Goal: Communication & Community: Participate in discussion

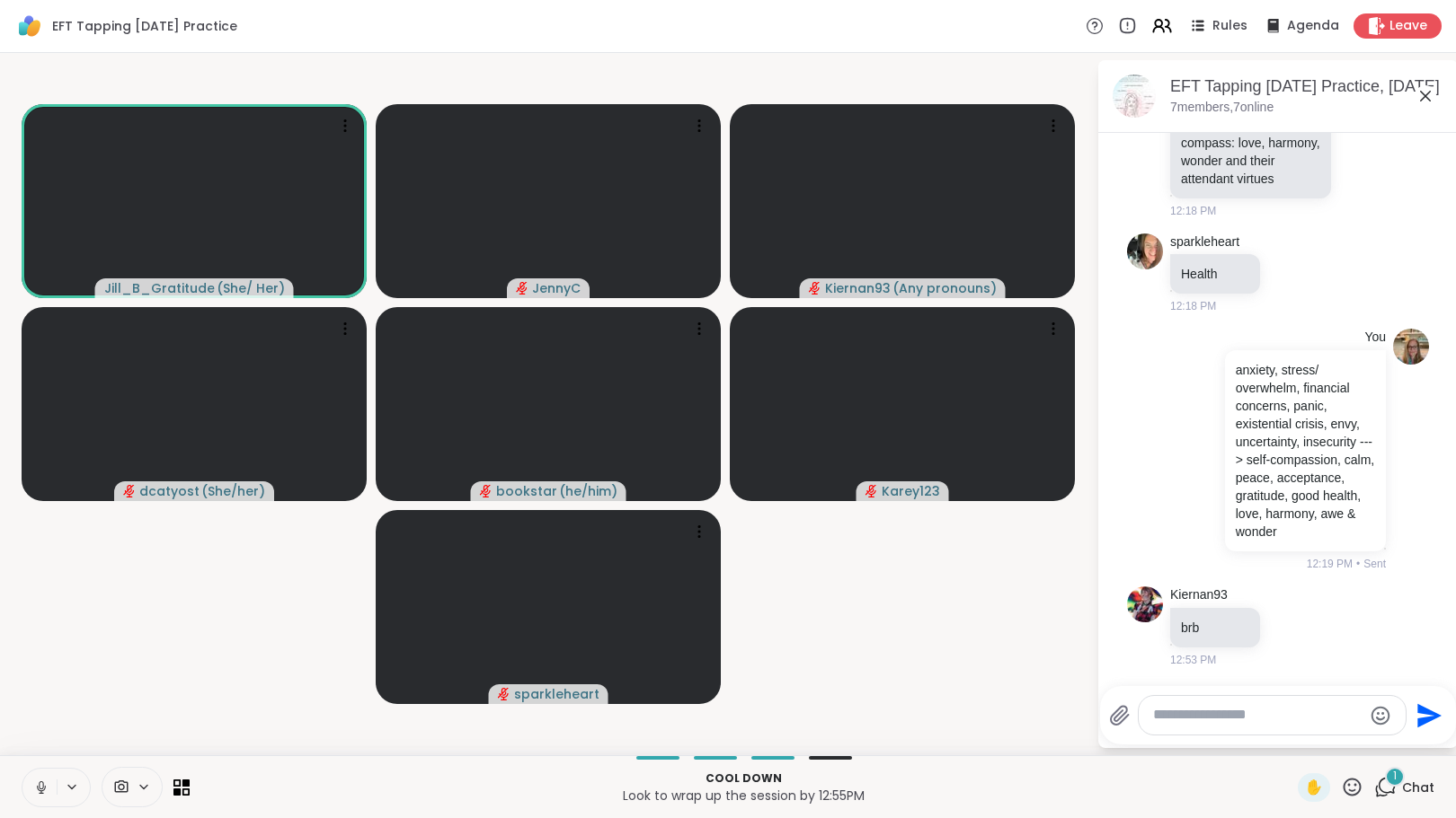
scroll to position [3242, 0]
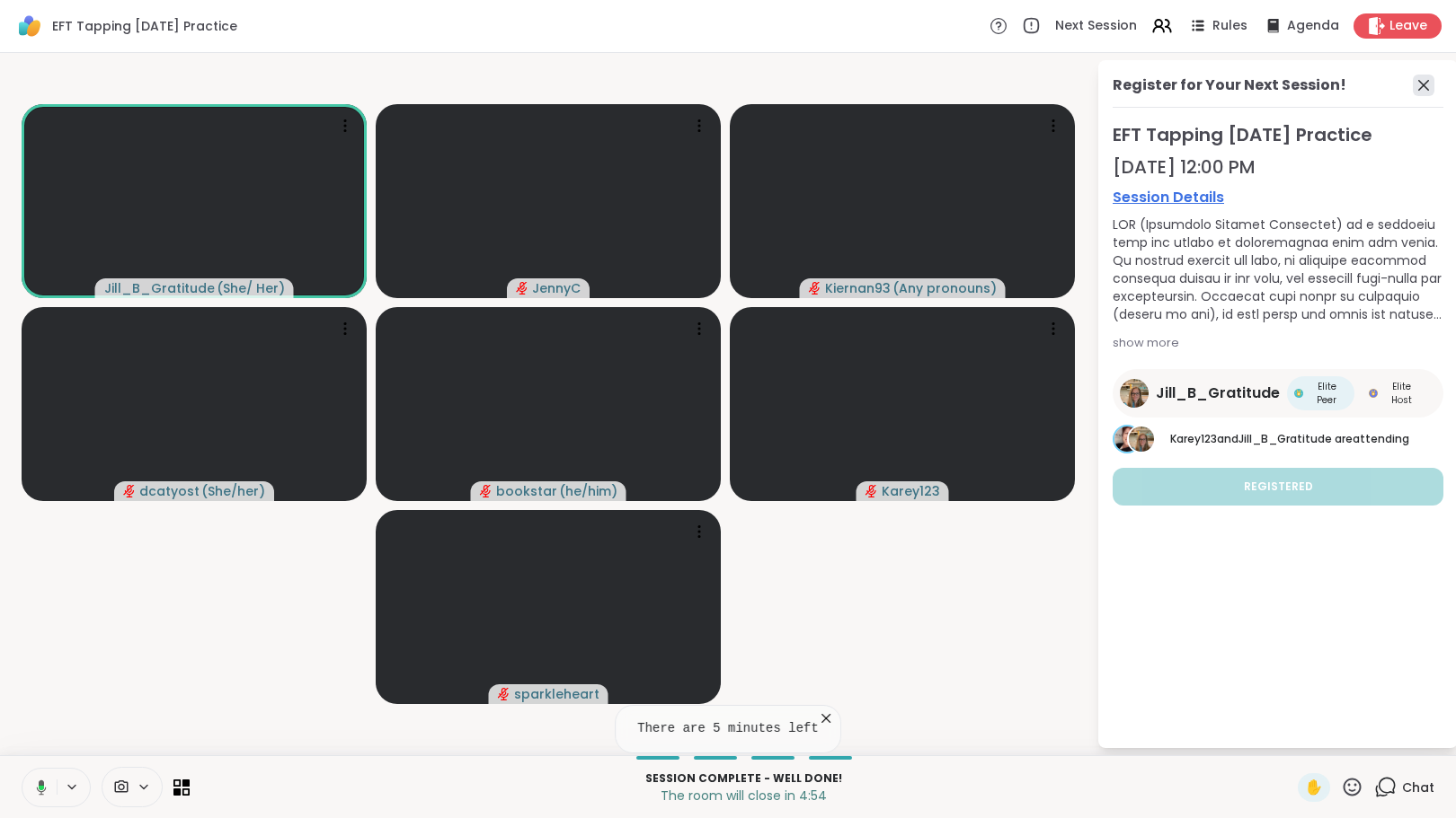
click at [1418, 79] on icon at bounding box center [1423, 85] width 22 height 22
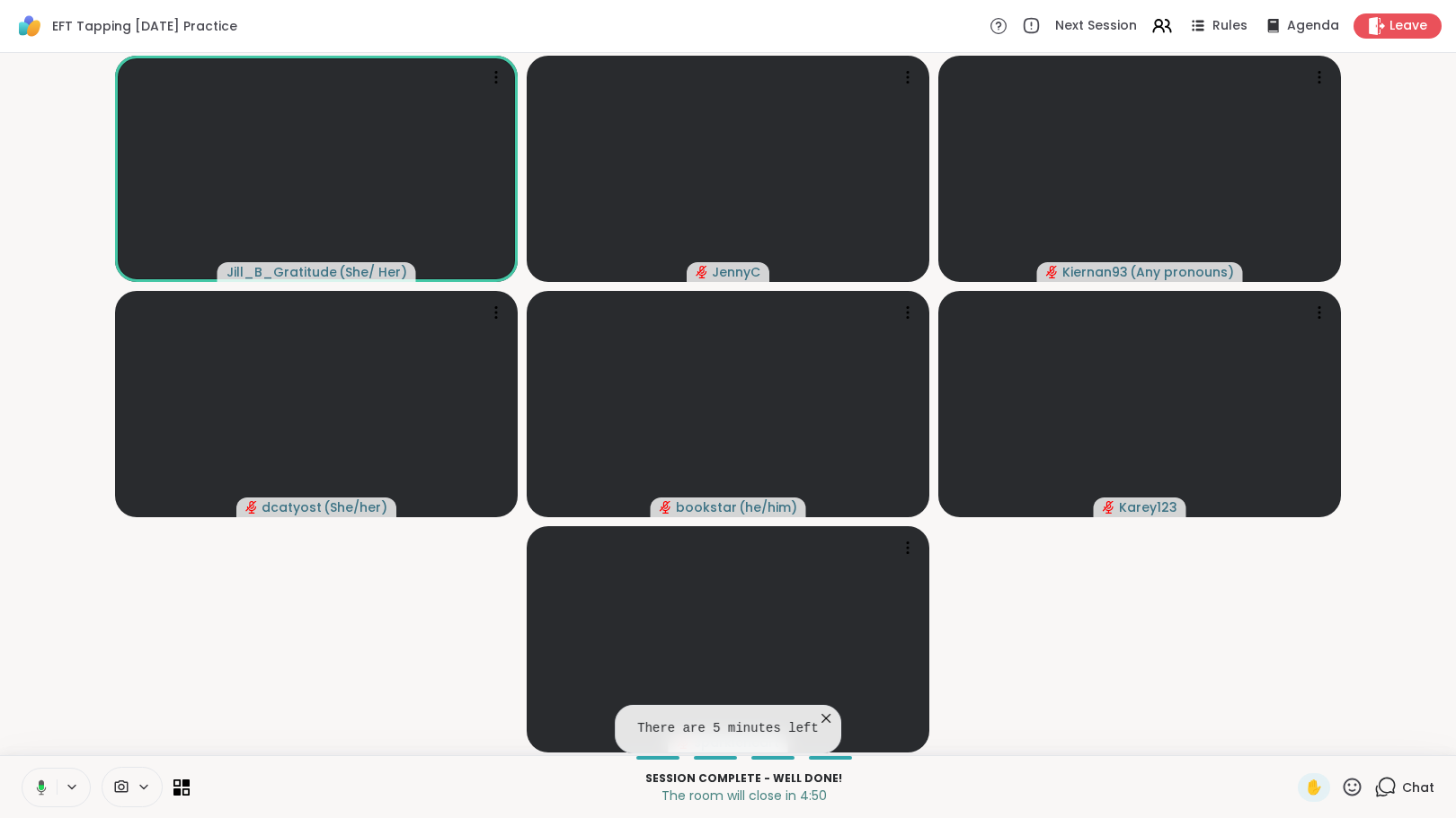
click at [1374, 784] on icon at bounding box center [1386, 788] width 23 height 23
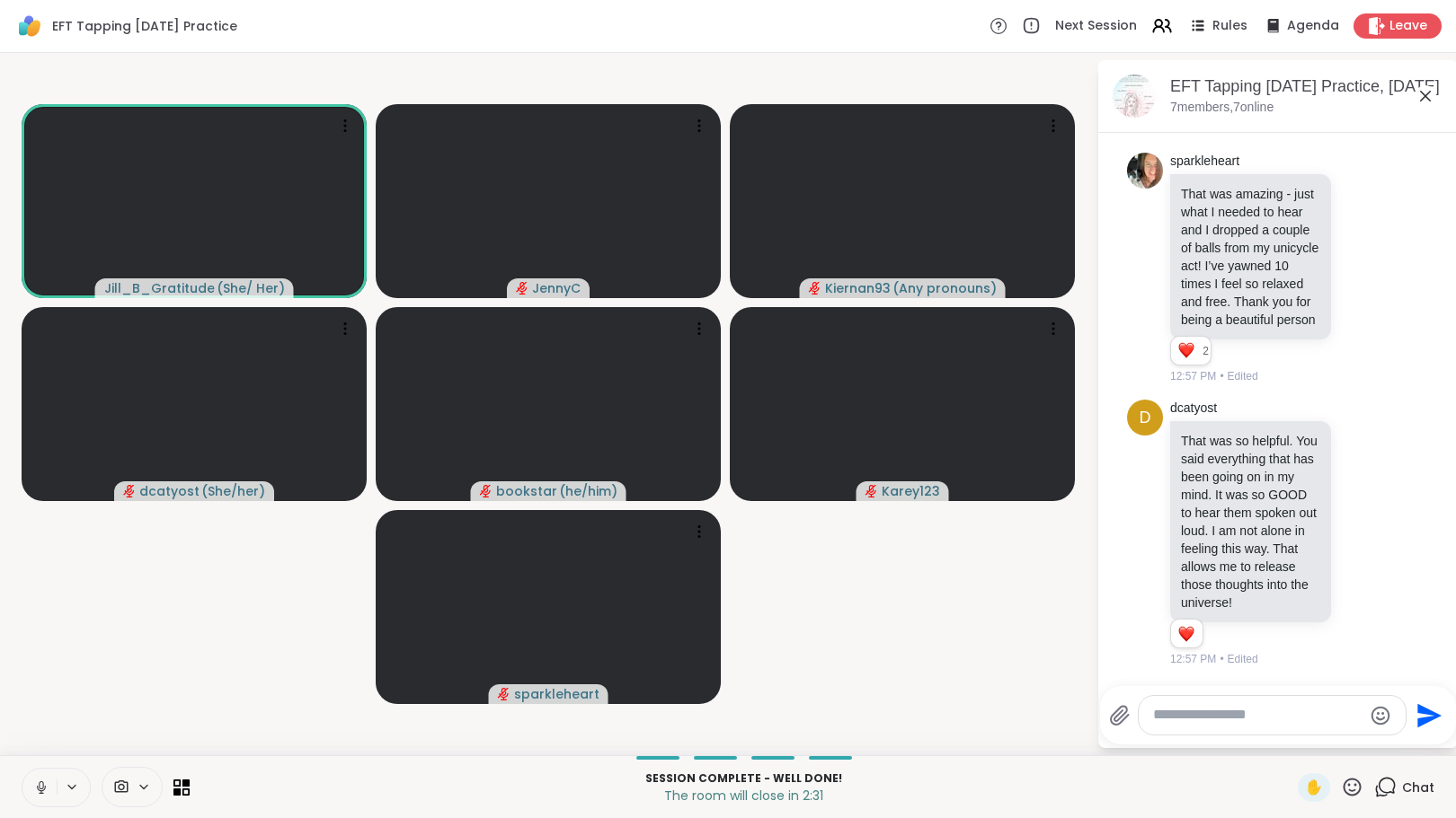
scroll to position [4230, 0]
click at [1354, 524] on icon at bounding box center [1362, 533] width 16 height 18
click at [1354, 497] on div "Select Reaction: Heart" at bounding box center [1362, 504] width 16 height 16
click at [1354, 259] on icon at bounding box center [1362, 268] width 16 height 18
click at [1354, 232] on div "Select Reaction: Heart" at bounding box center [1362, 239] width 16 height 16
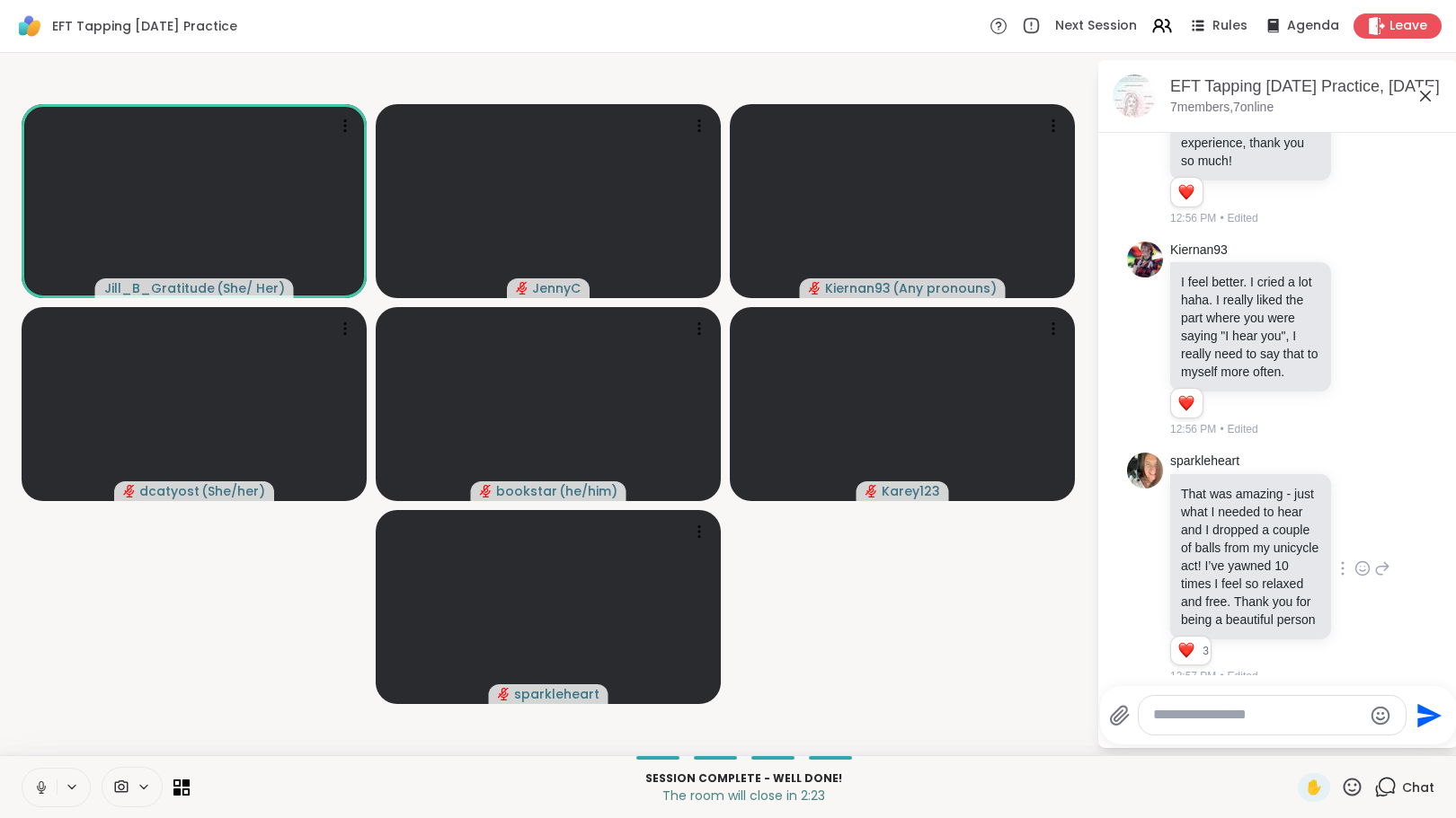
scroll to position [3692, 0]
click at [1360, 346] on icon at bounding box center [1363, 345] width 6 height 2
click at [1354, 322] on div "Select Reaction: Heart" at bounding box center [1362, 313] width 16 height 16
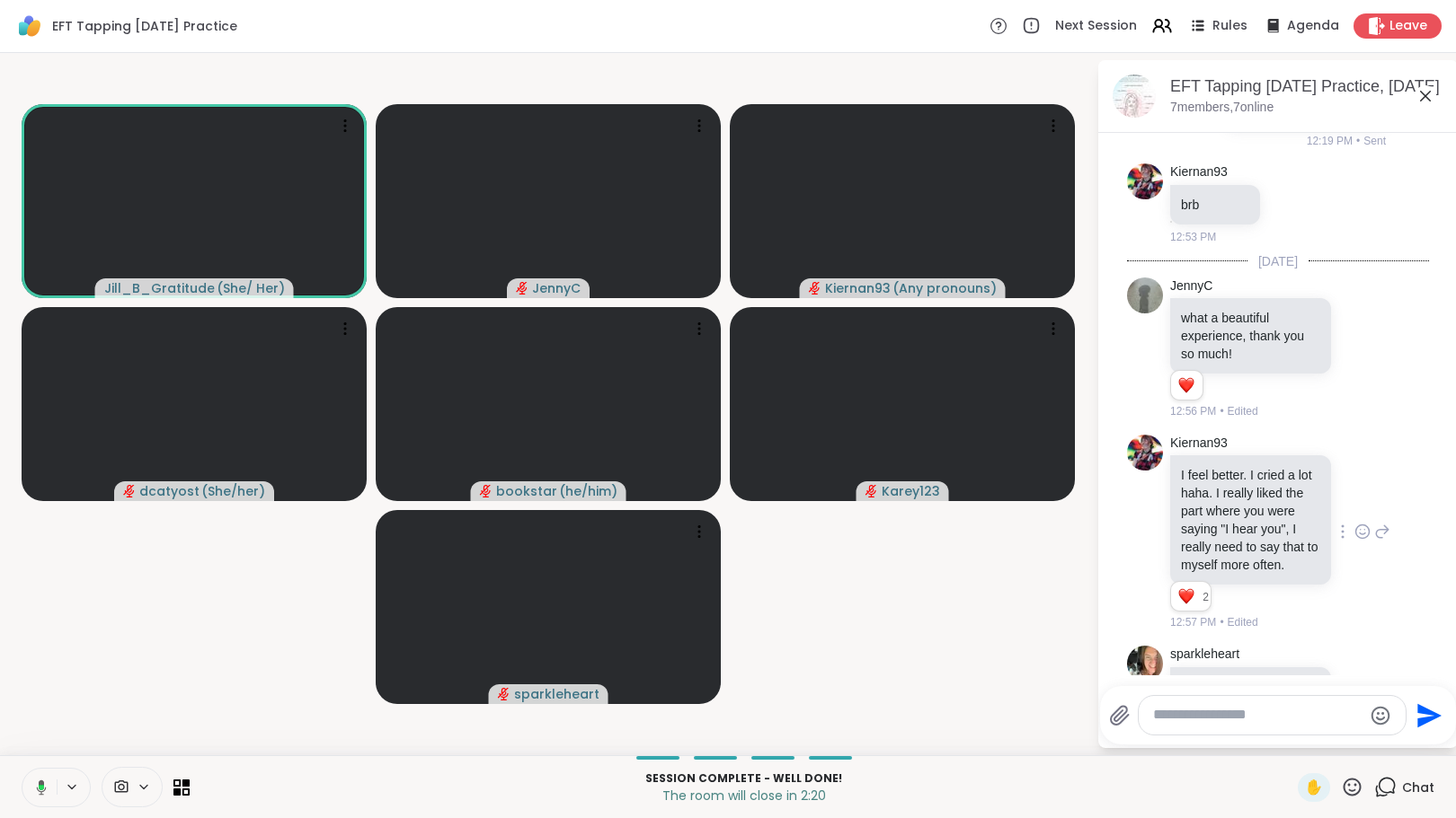
scroll to position [3482, 0]
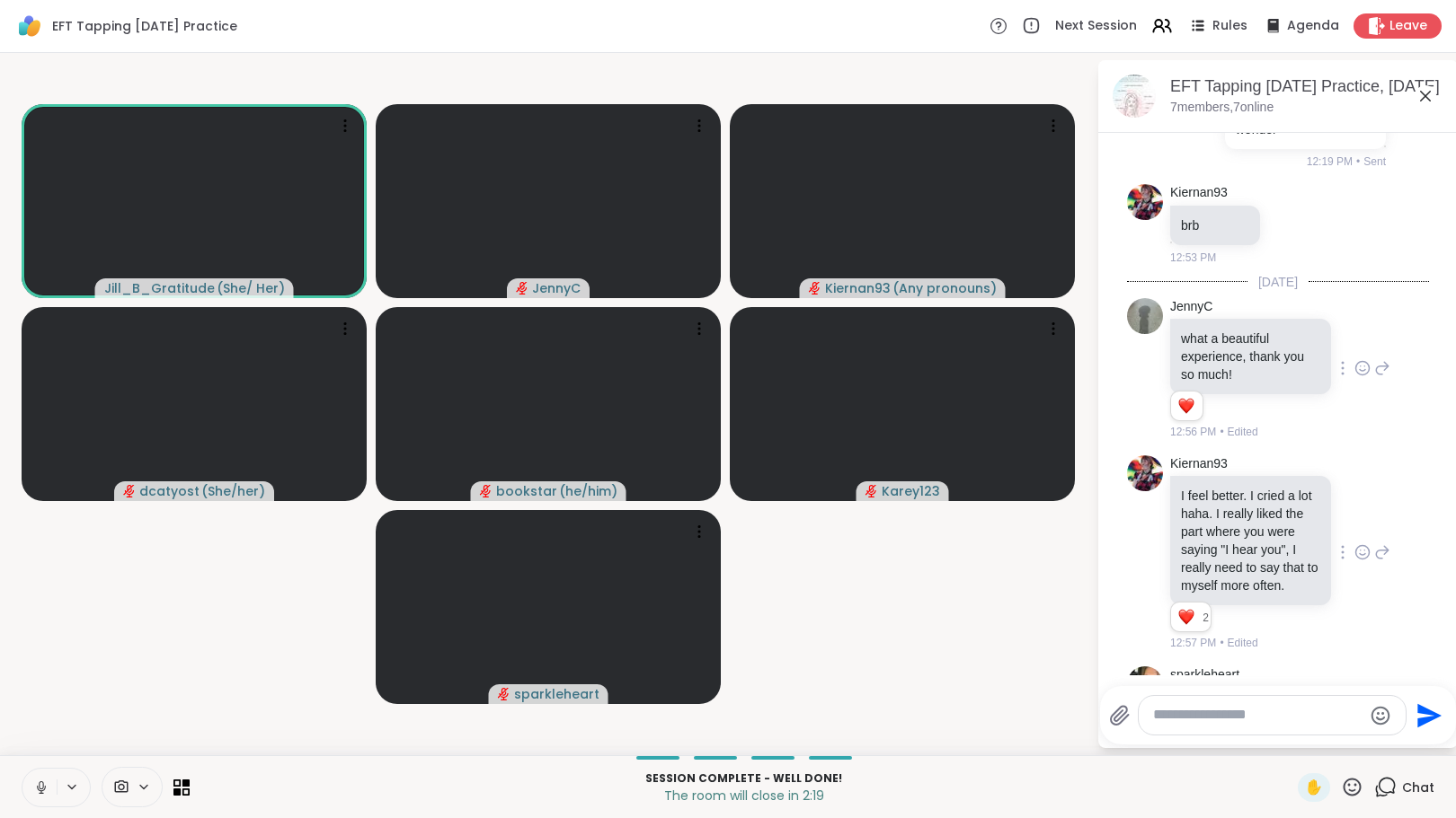
click at [1354, 377] on icon at bounding box center [1362, 368] width 16 height 18
click at [1354, 348] on div "Select Reaction: Heart" at bounding box center [1362, 339] width 16 height 16
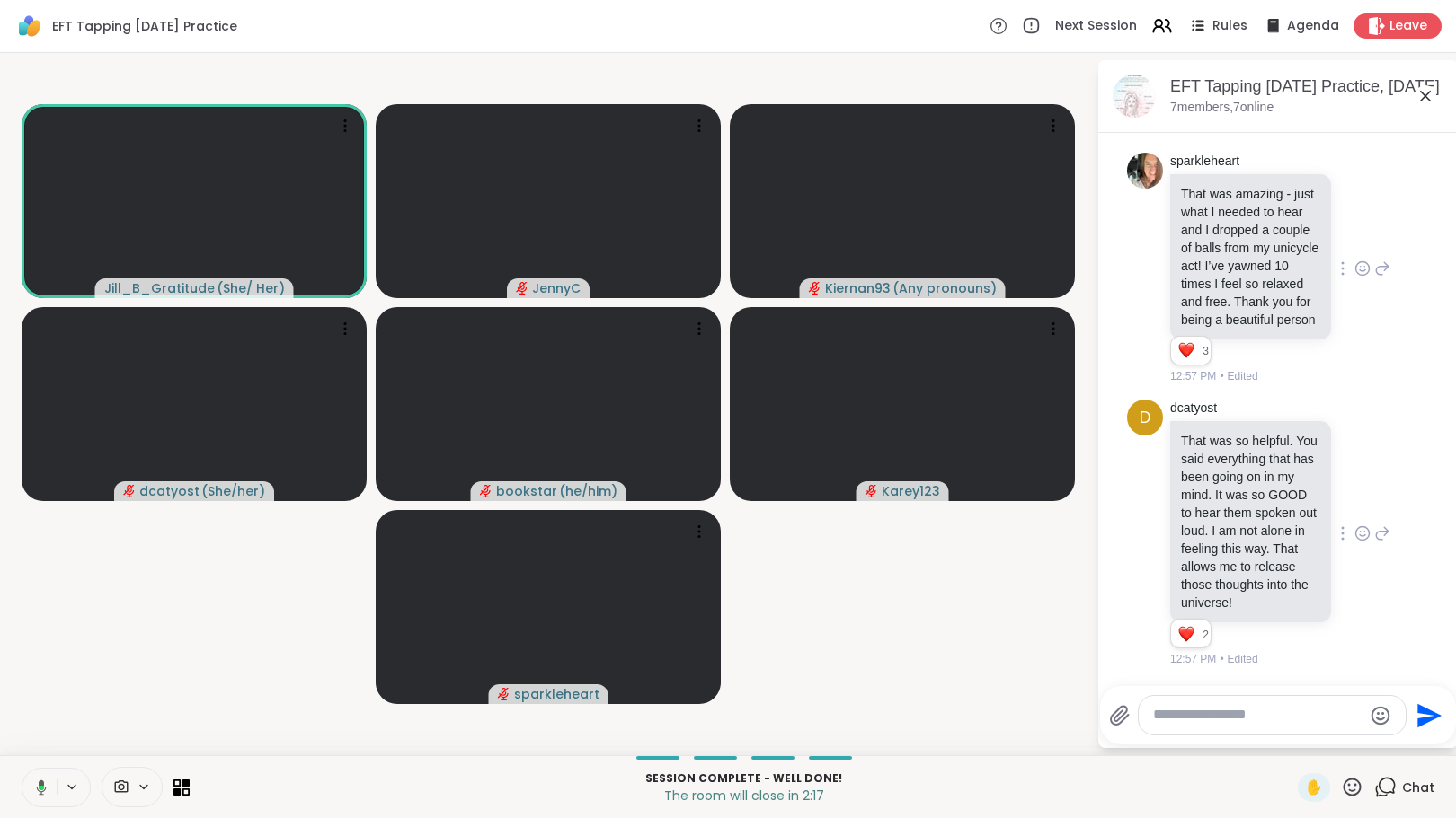
scroll to position [4230, 0]
click at [1255, 718] on textarea "Type your message" at bounding box center [1257, 715] width 209 height 19
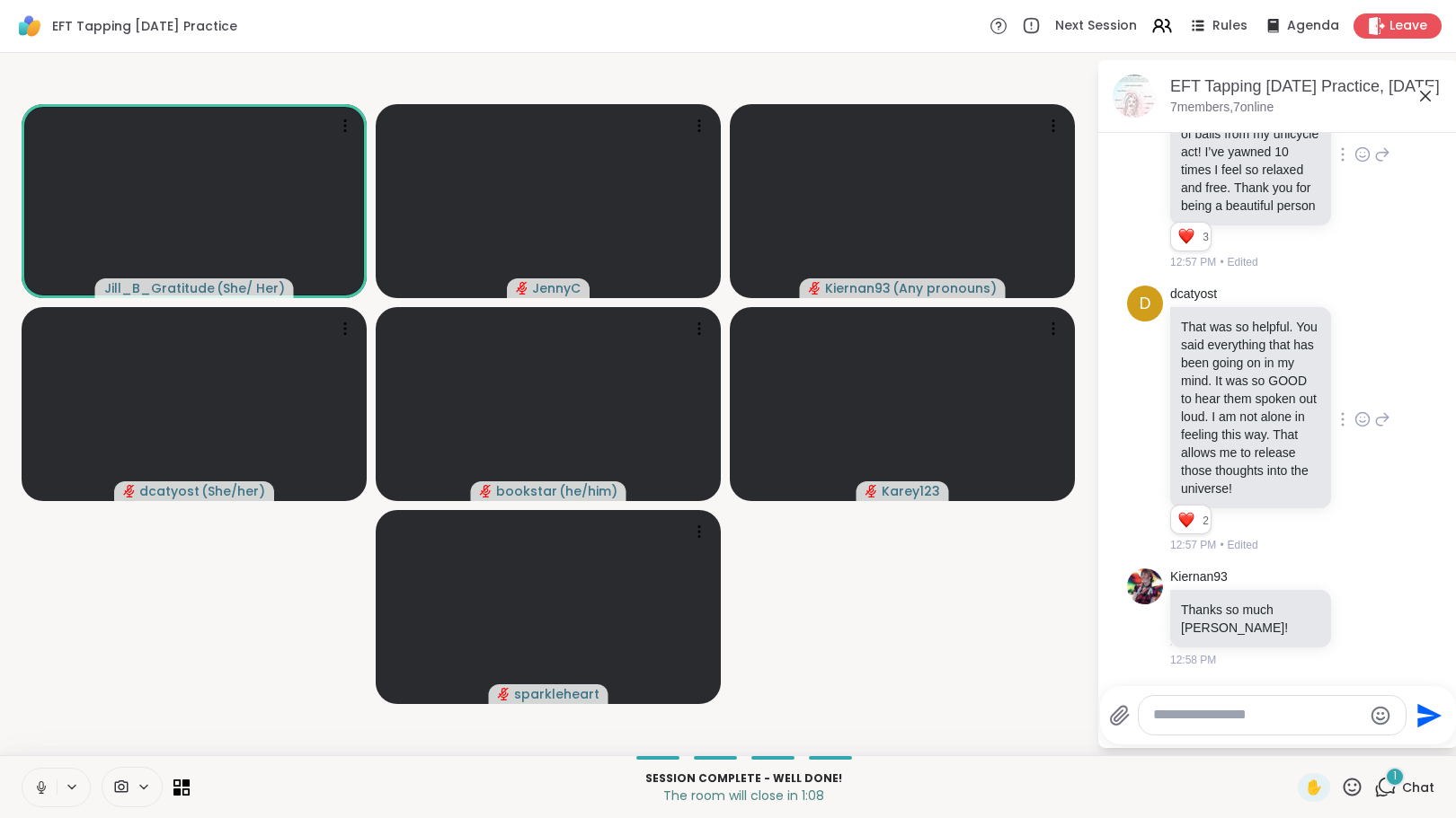
scroll to position [4326, 0]
click at [1360, 620] on icon at bounding box center [1363, 620] width 6 height 2
click at [1354, 598] on div "Select Reaction: Heart" at bounding box center [1362, 589] width 16 height 16
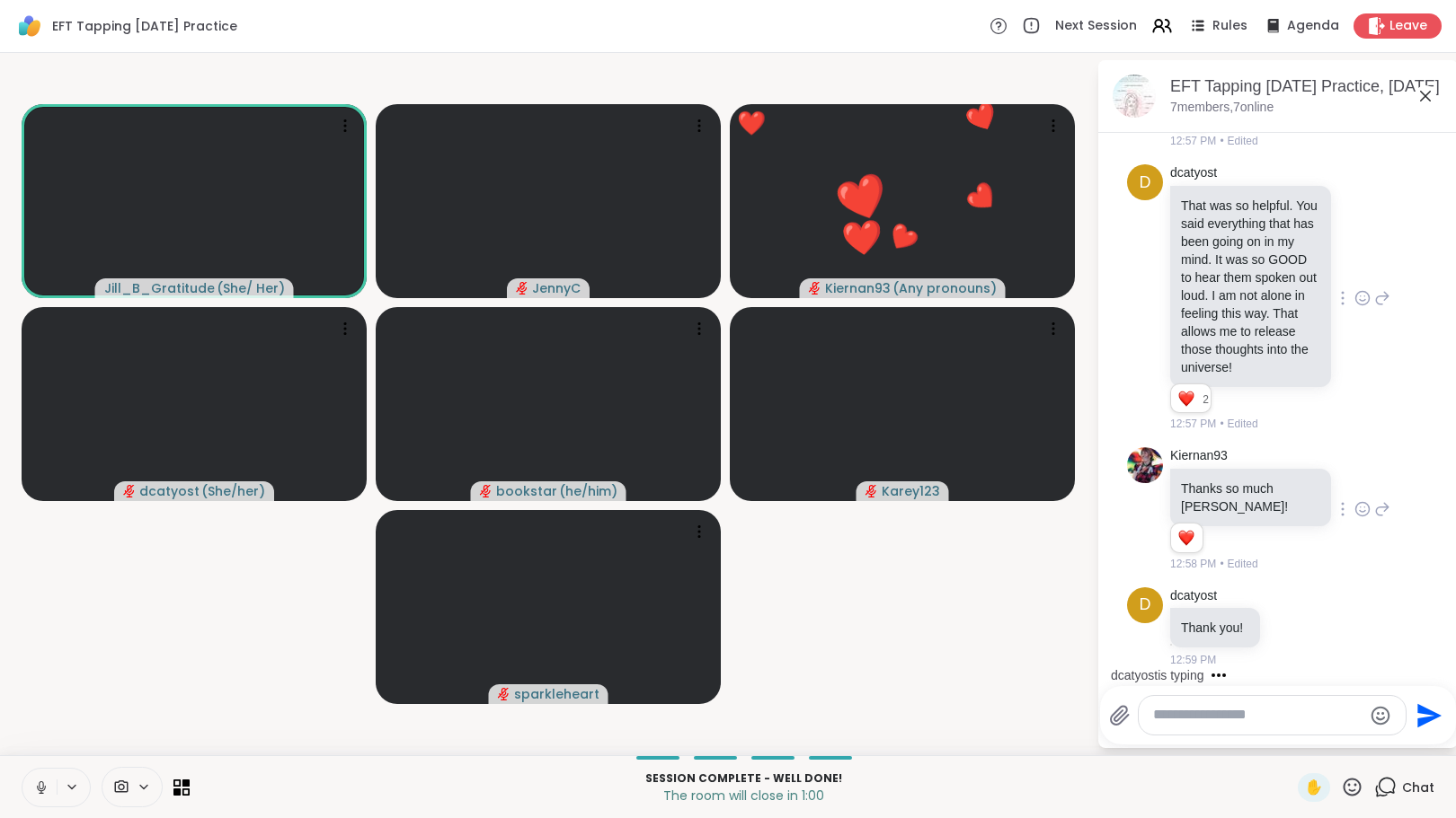
scroll to position [4447, 0]
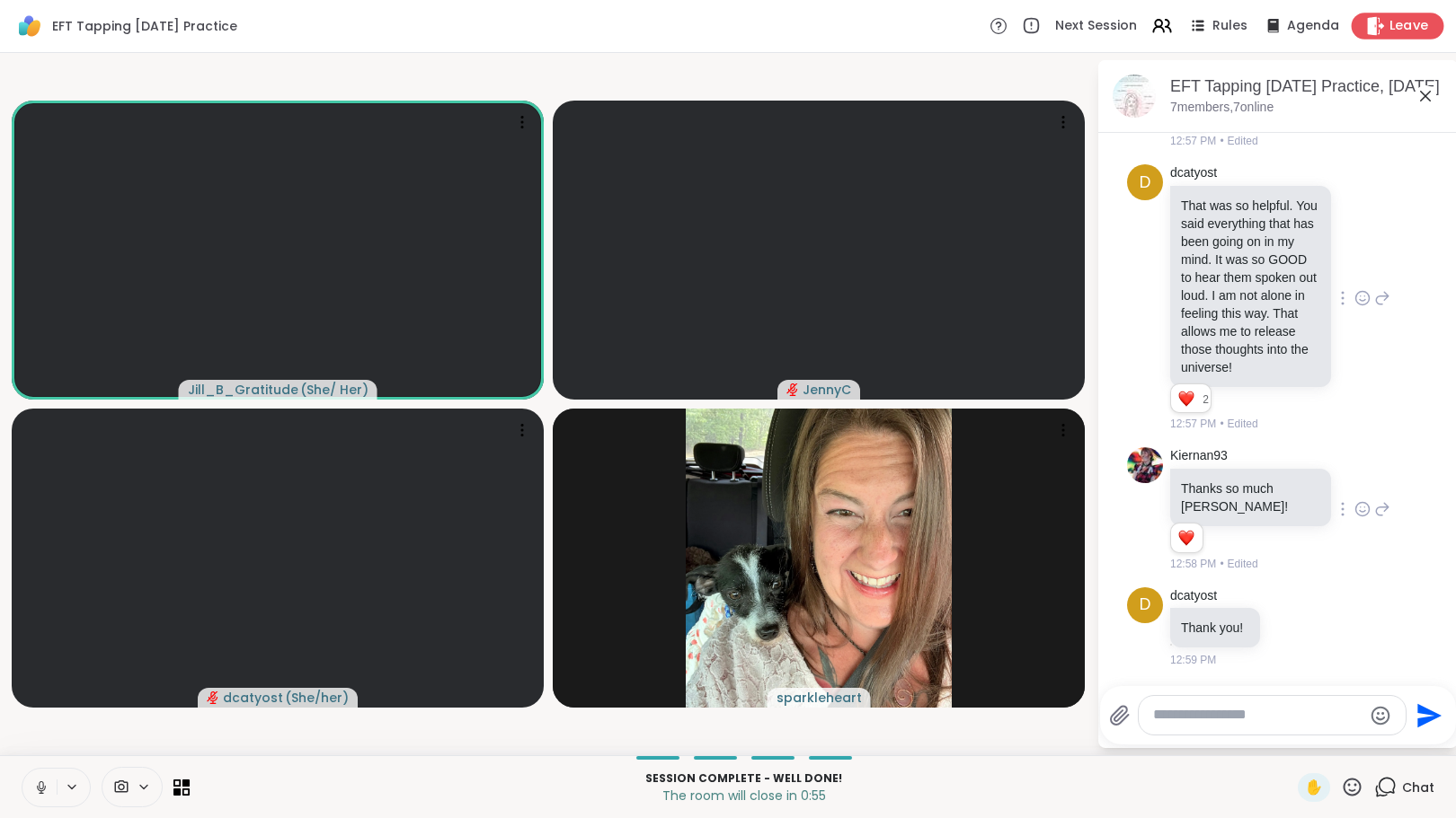
click at [1368, 25] on icon at bounding box center [1376, 26] width 17 height 19
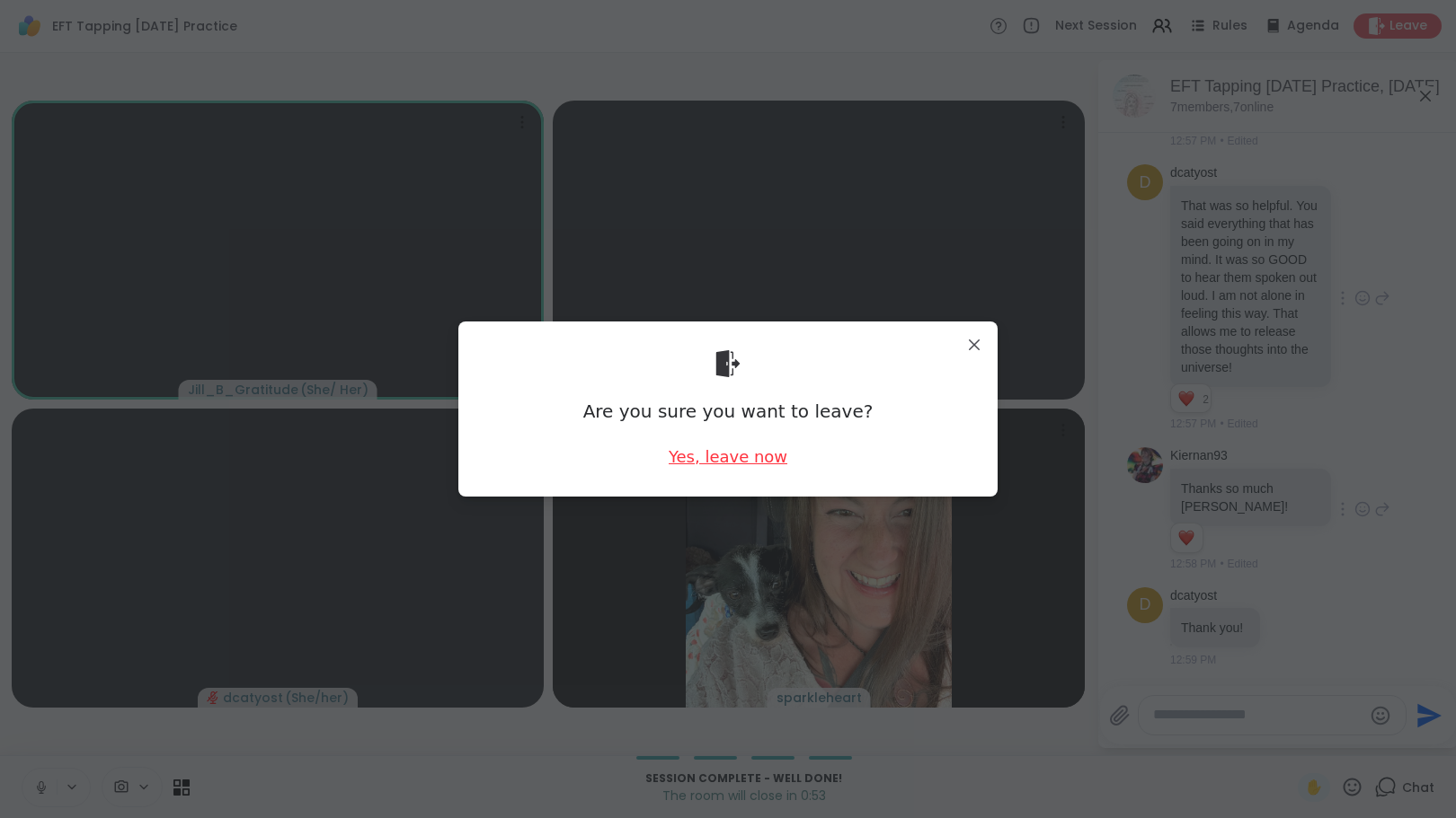
click at [733, 461] on div "Yes, leave now" at bounding box center [728, 457] width 119 height 23
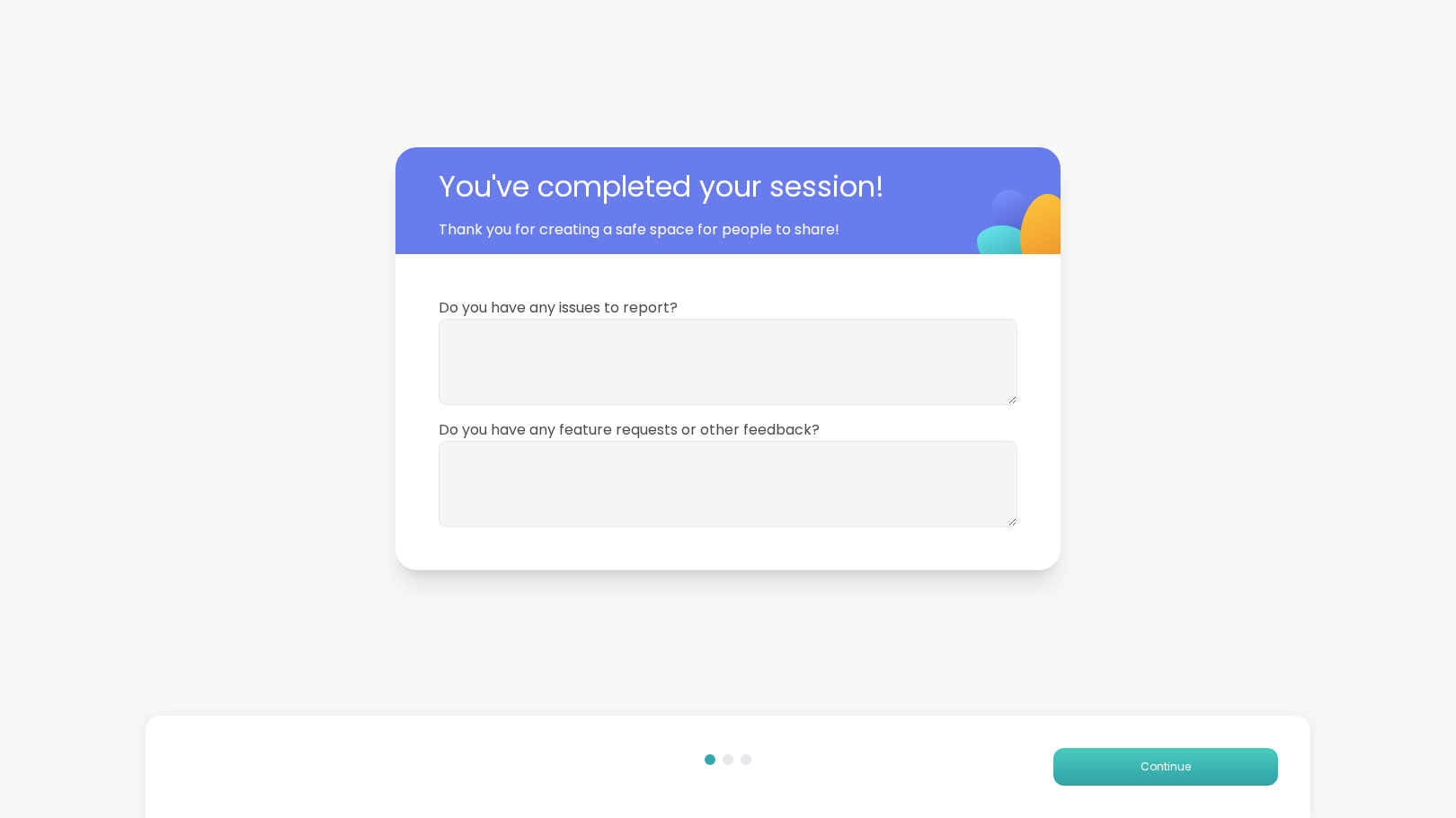
click at [1140, 774] on span "Continue" at bounding box center [1165, 767] width 50 height 16
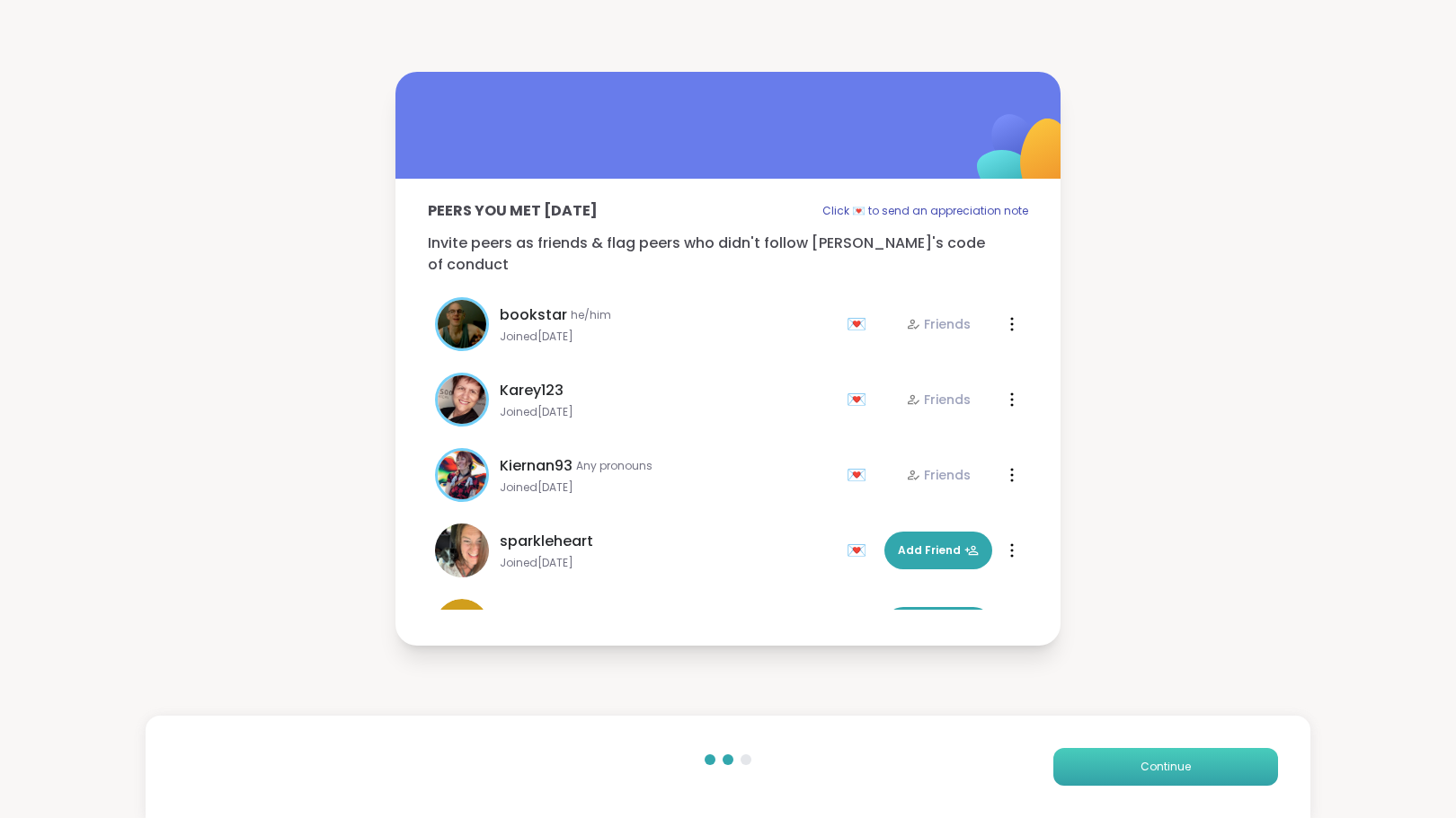
click at [1140, 766] on span "Continue" at bounding box center [1165, 767] width 50 height 16
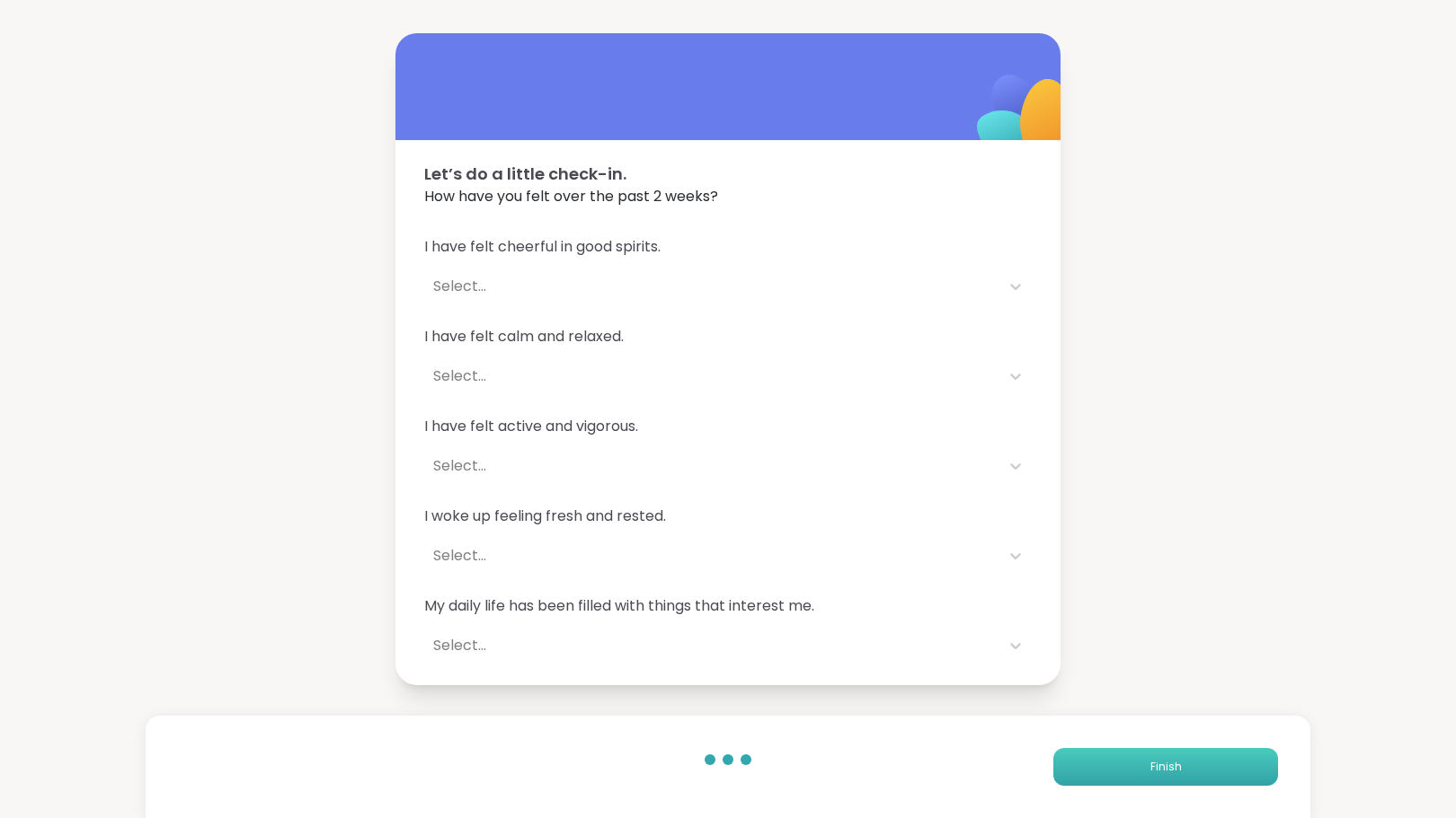
drag, startPoint x: 1129, startPoint y: 766, endPoint x: 1106, endPoint y: 770, distance: 23.3
click at [1106, 770] on button "Finish" at bounding box center [1165, 768] width 224 height 38
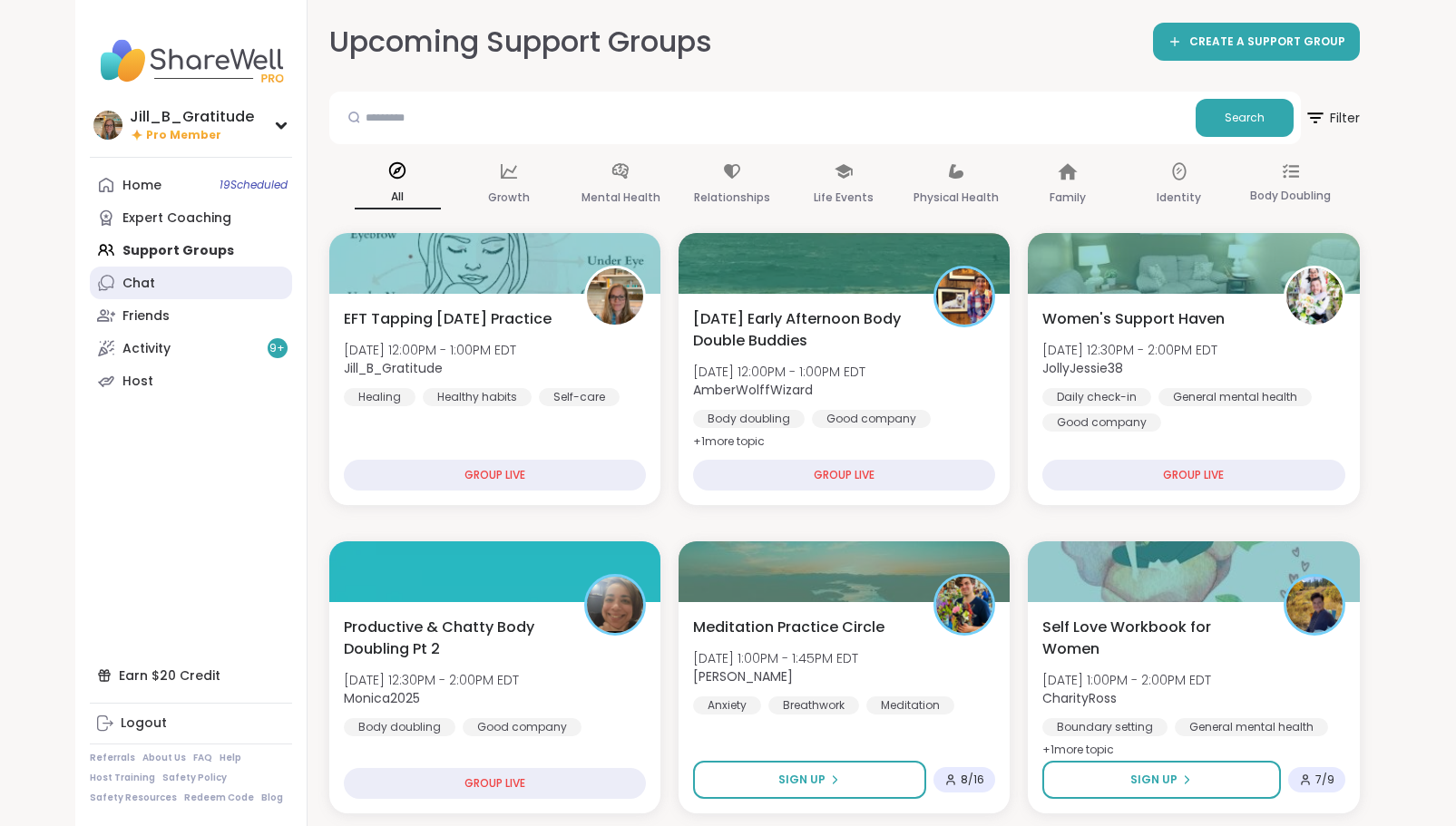
click at [195, 295] on link "Chat" at bounding box center [191, 283] width 202 height 33
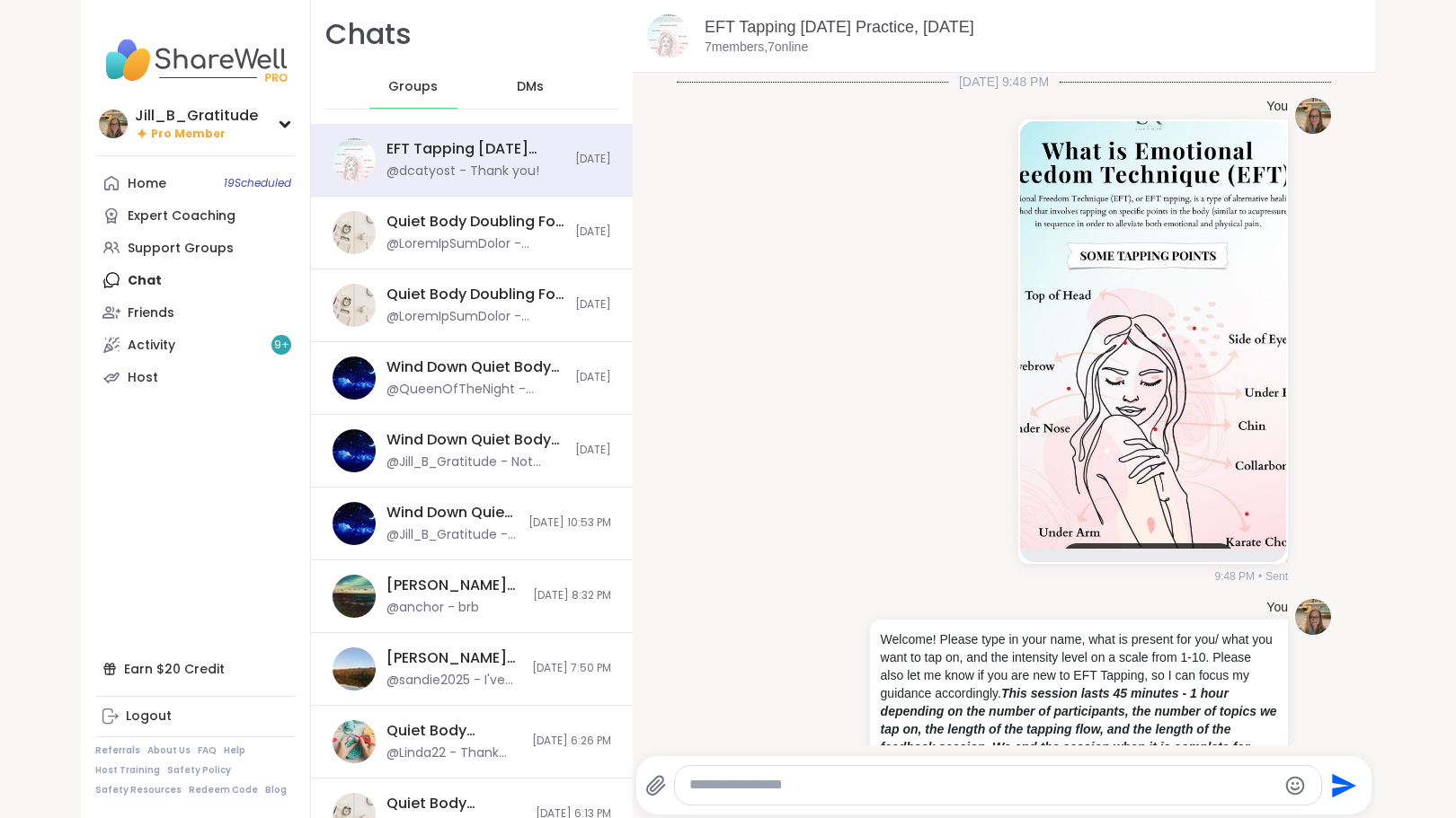
scroll to position [2664, 0]
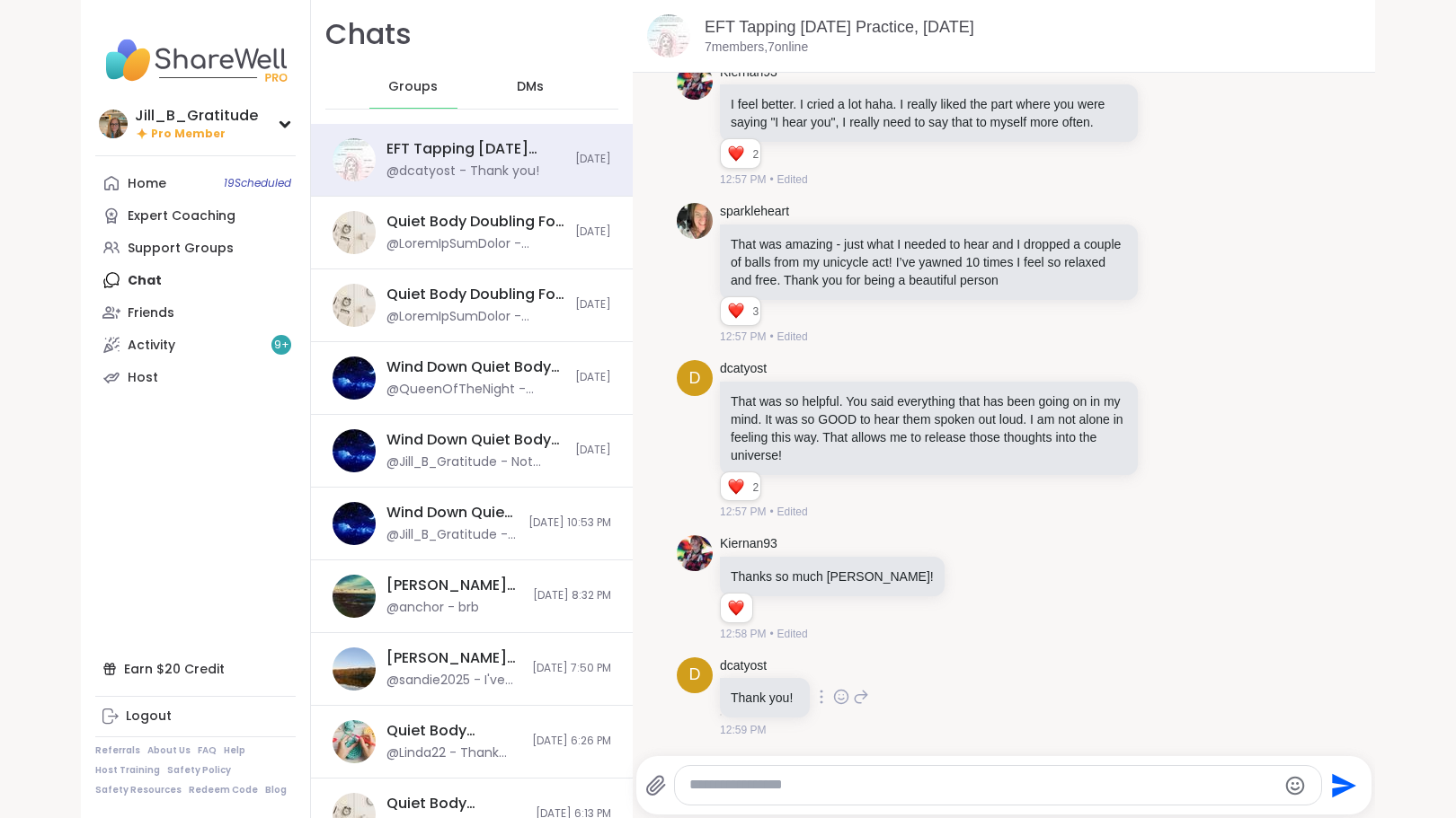
click at [833, 698] on icon at bounding box center [841, 696] width 16 height 18
click at [834, 664] on div "Select Reaction: Heart" at bounding box center [841, 668] width 16 height 16
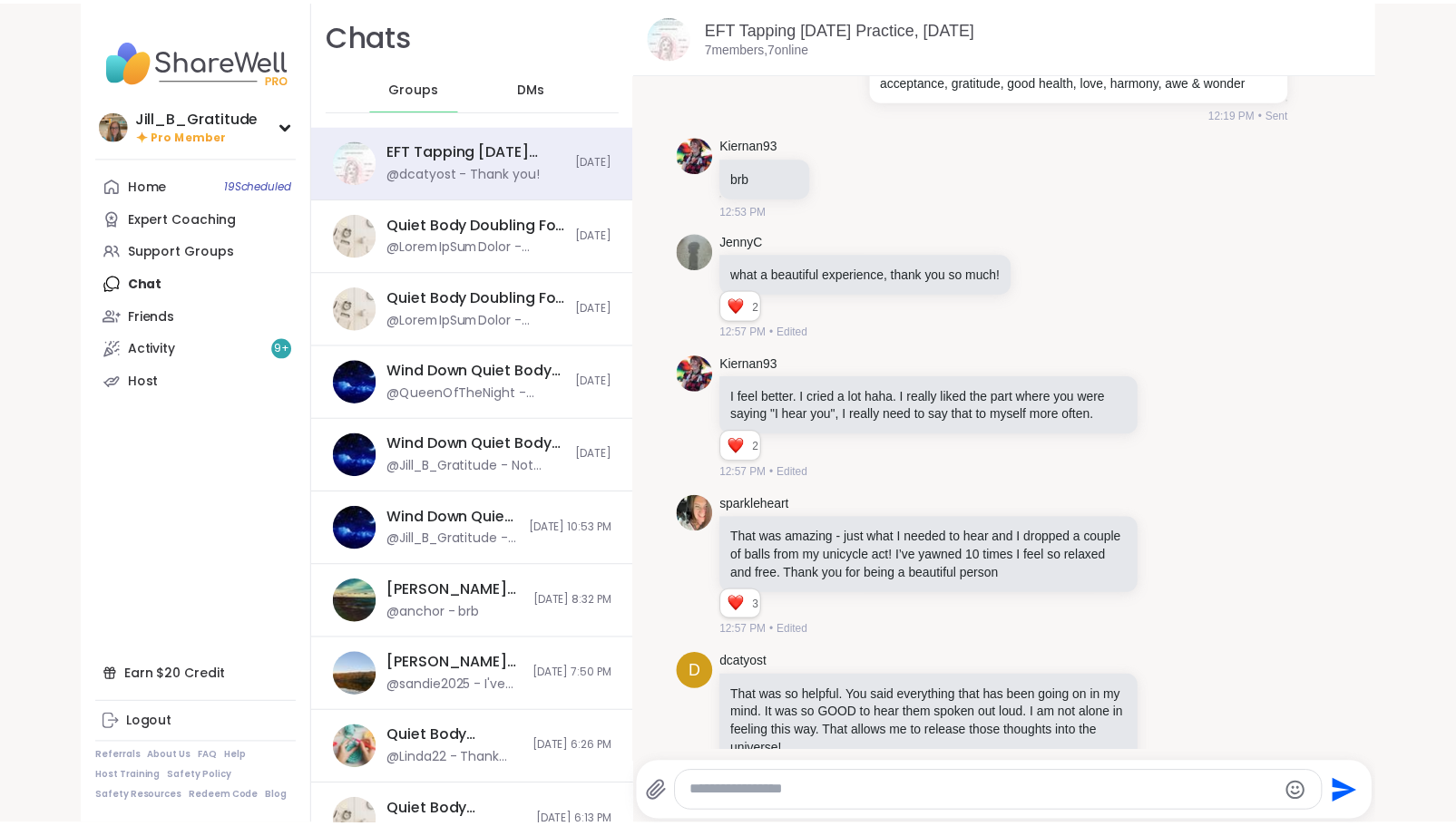
scroll to position [2716, 0]
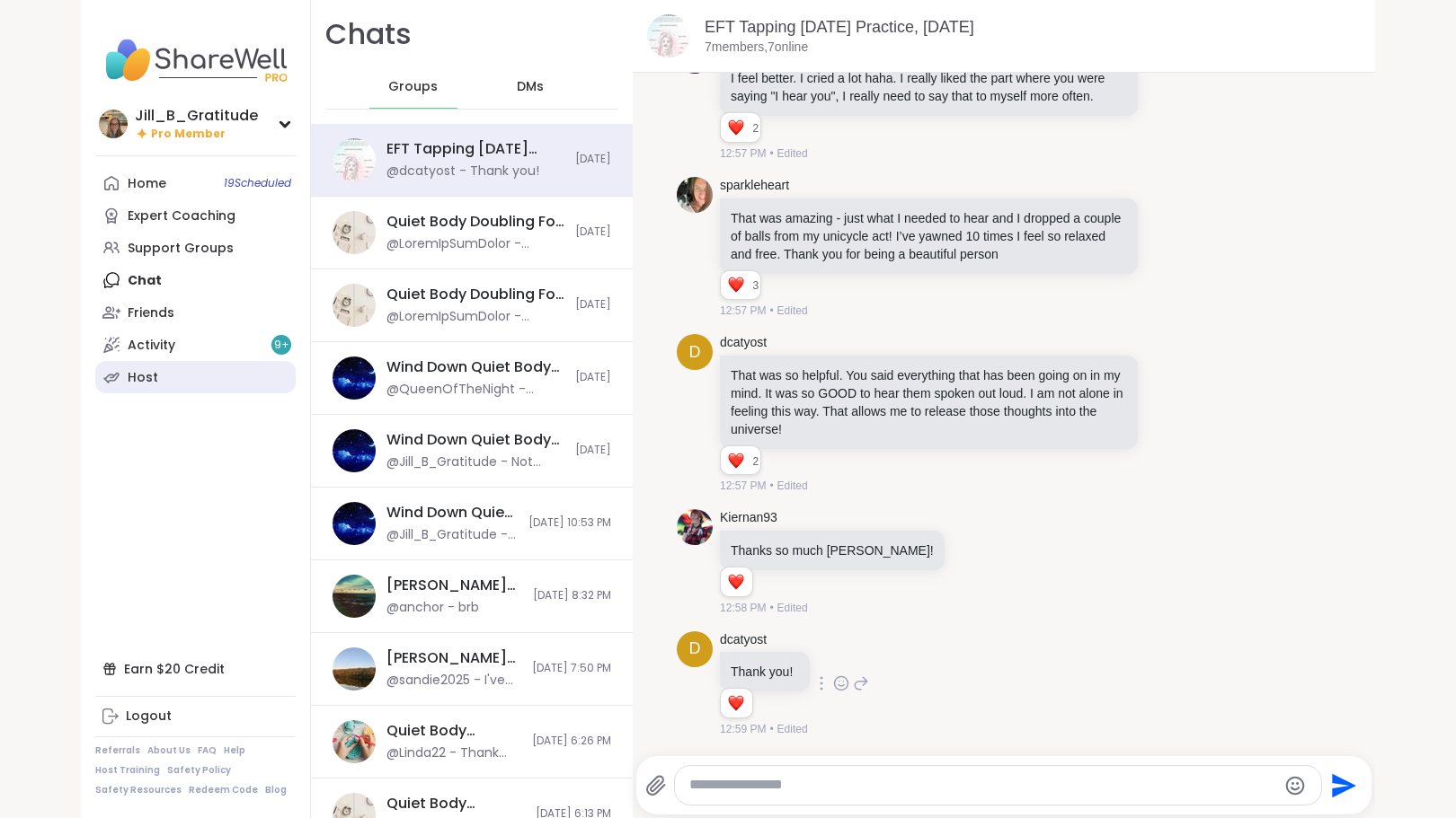
click at [210, 378] on link "Host" at bounding box center [195, 377] width 201 height 32
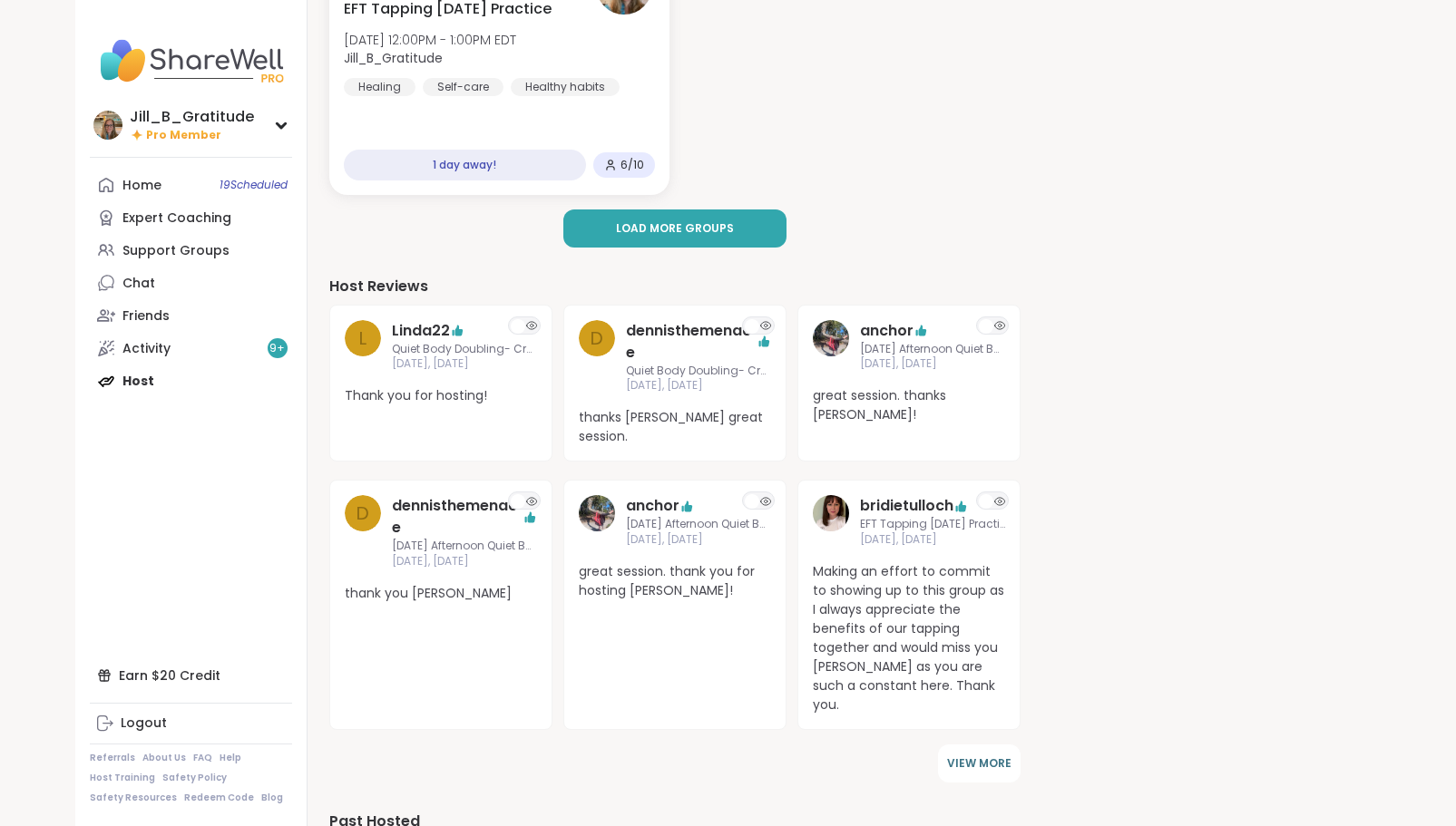
scroll to position [566, 0]
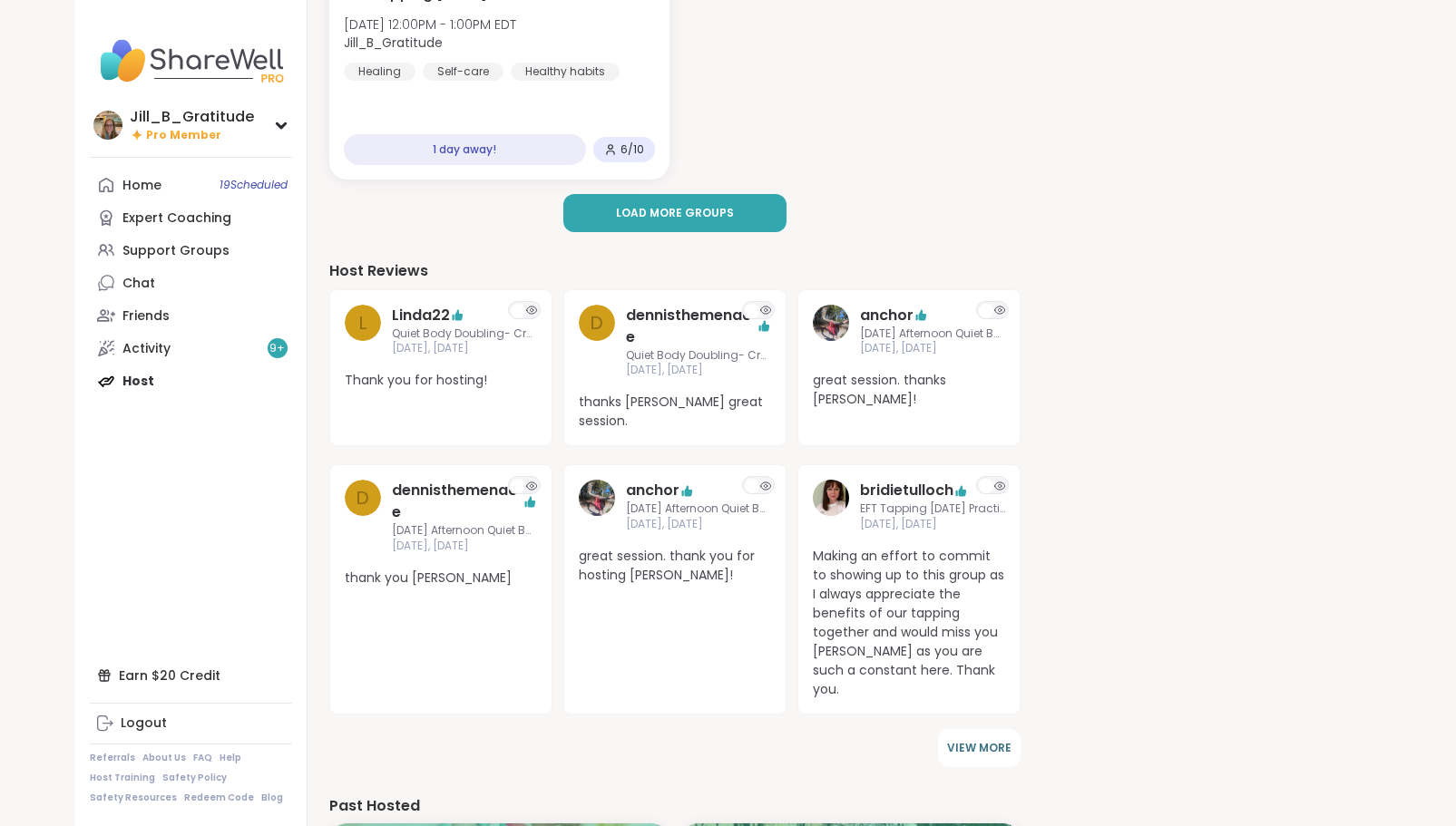
click at [158, 378] on div "Home 19 Scheduled Expert Coaching Support Groups Chat Friends Activity 9 + Host" at bounding box center [191, 283] width 202 height 228
click at [146, 382] on div "Home 19 Scheduled Expert Coaching Support Groups Chat Friends Activity 9 + Host" at bounding box center [191, 283] width 202 height 228
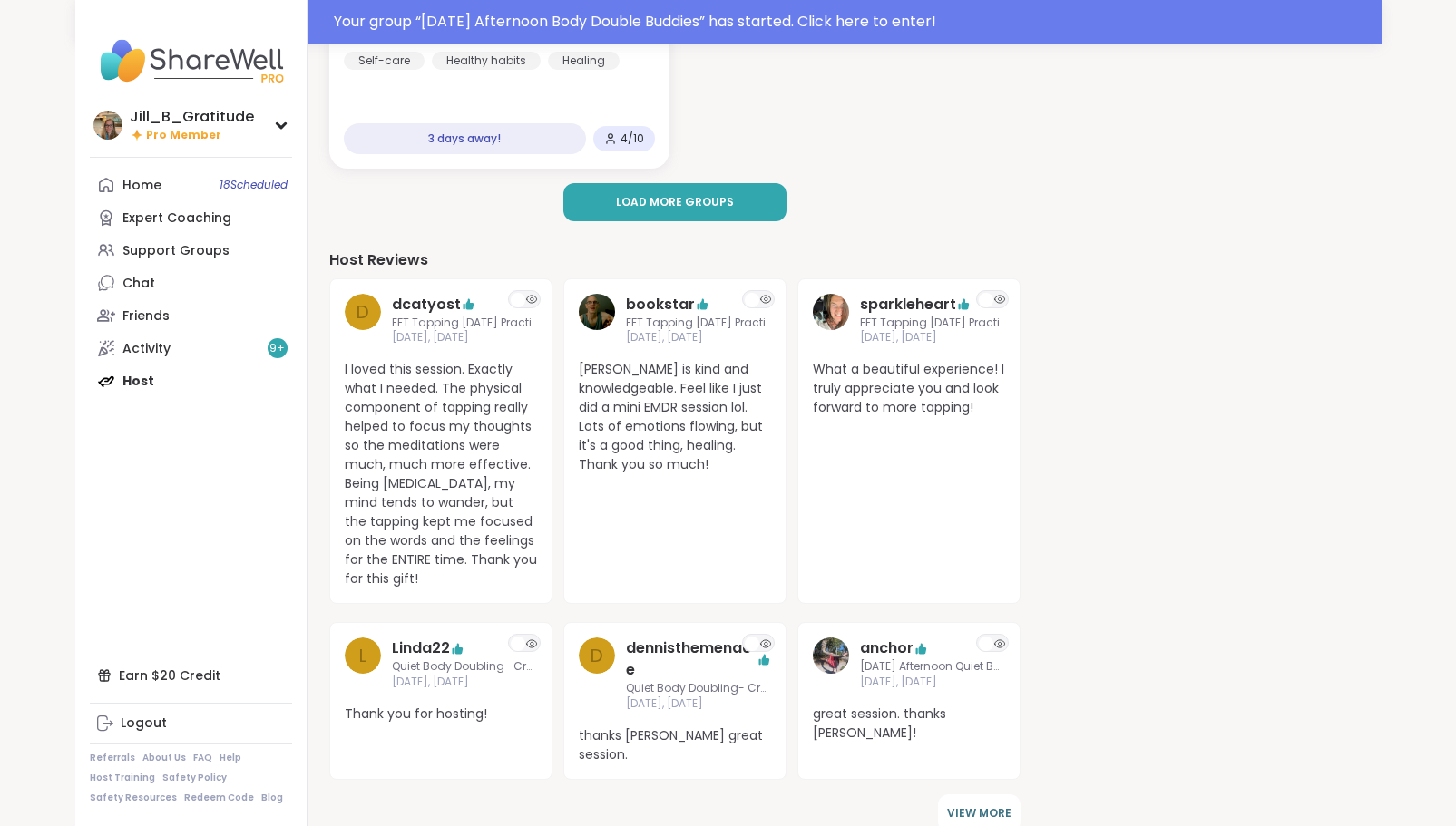
scroll to position [612, 0]
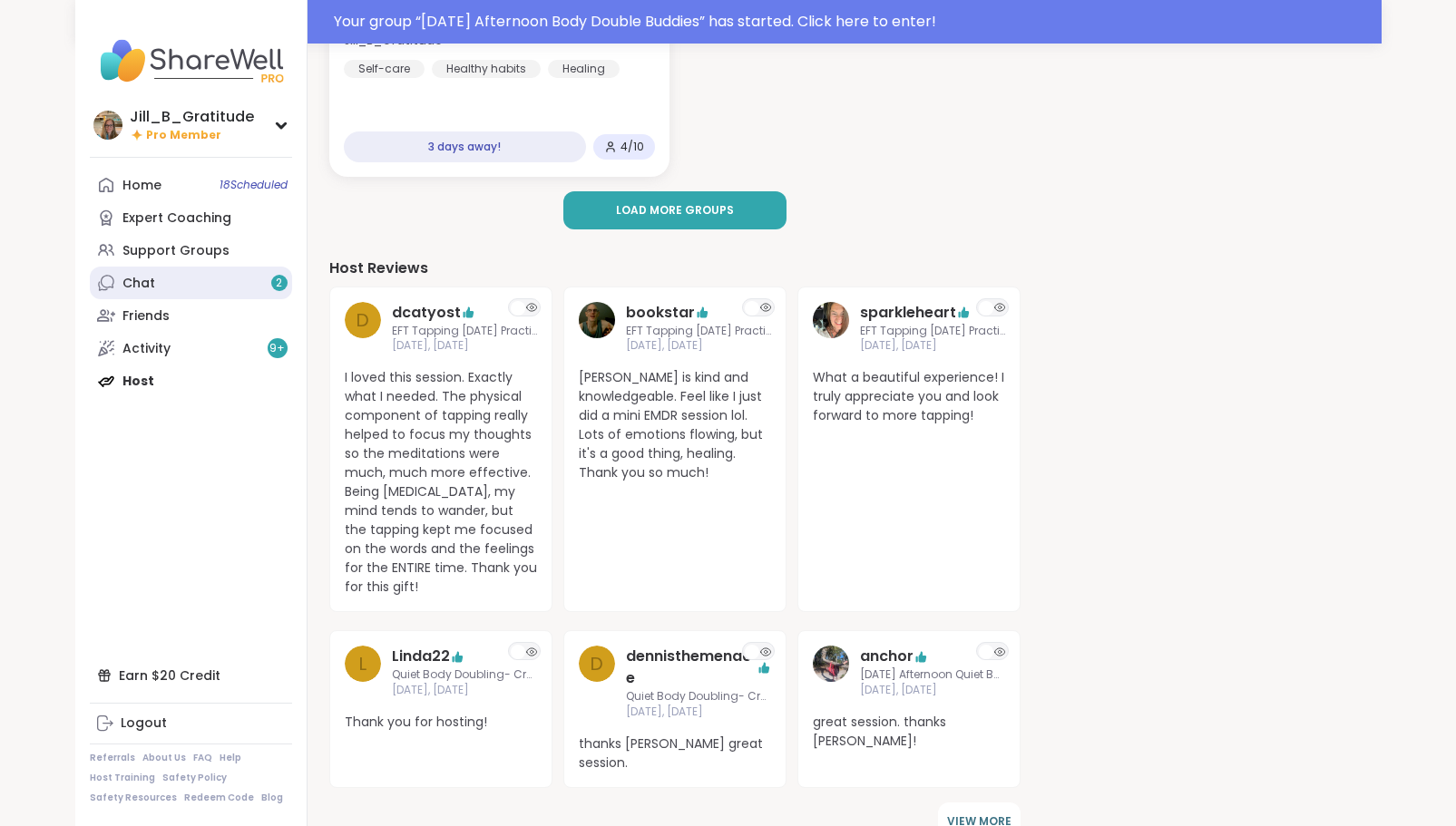
click at [234, 282] on link "Chat 2" at bounding box center [191, 283] width 202 height 33
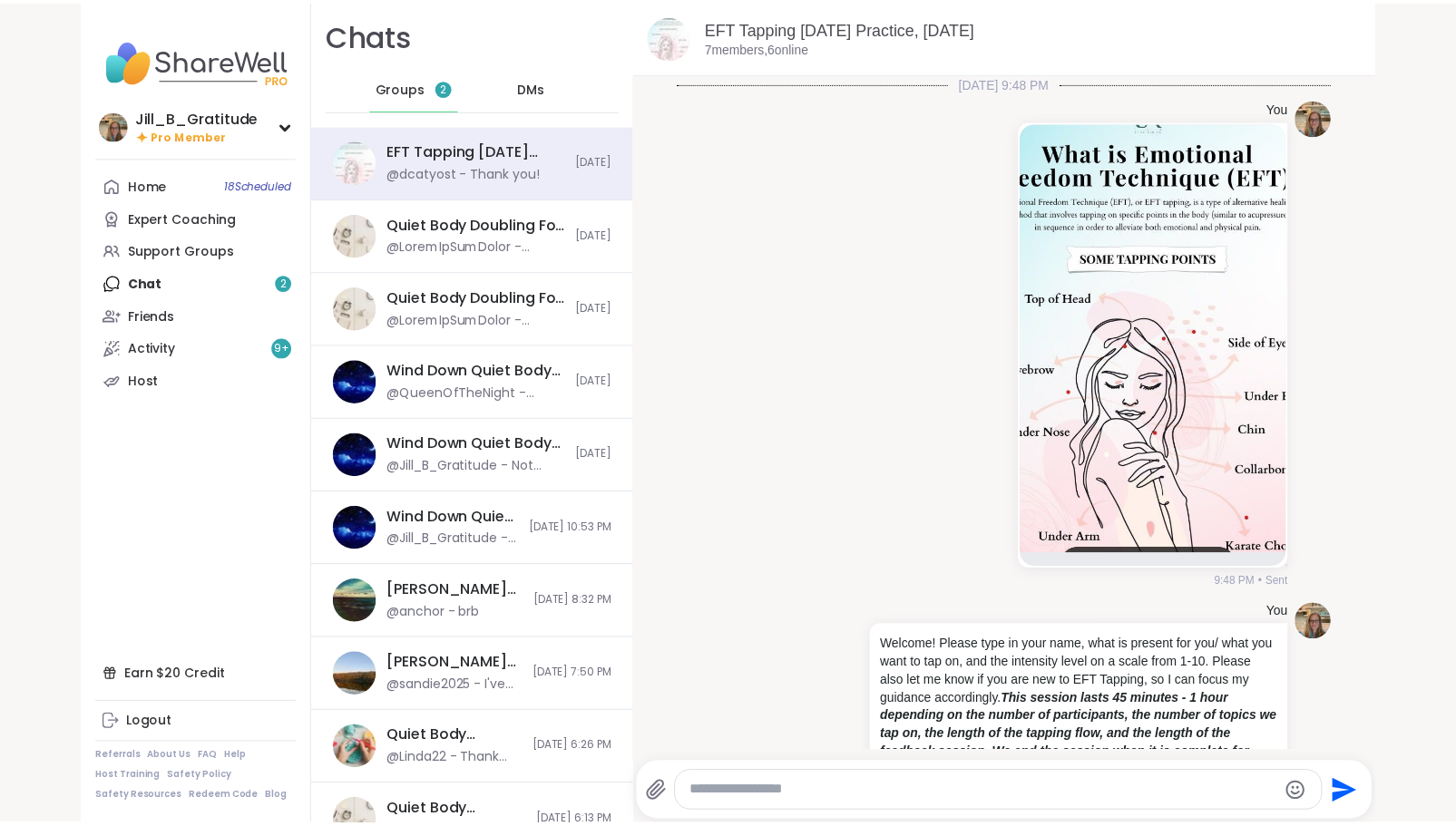
scroll to position [2716, 0]
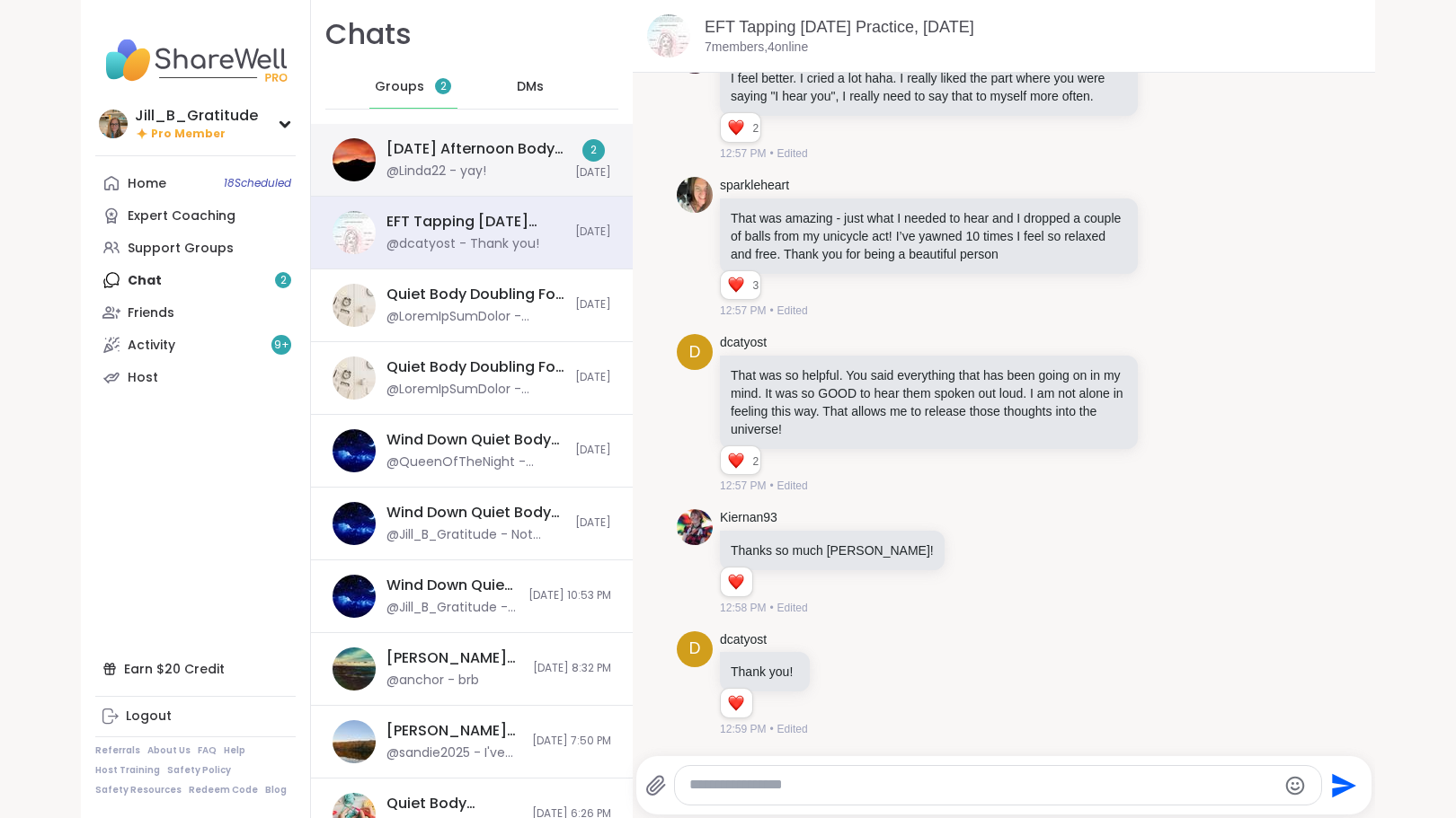
click at [445, 161] on div "Tuesday Afternoon Body Double Buddies, Oct 14 @Linda22 - yay!" at bounding box center [475, 160] width 178 height 41
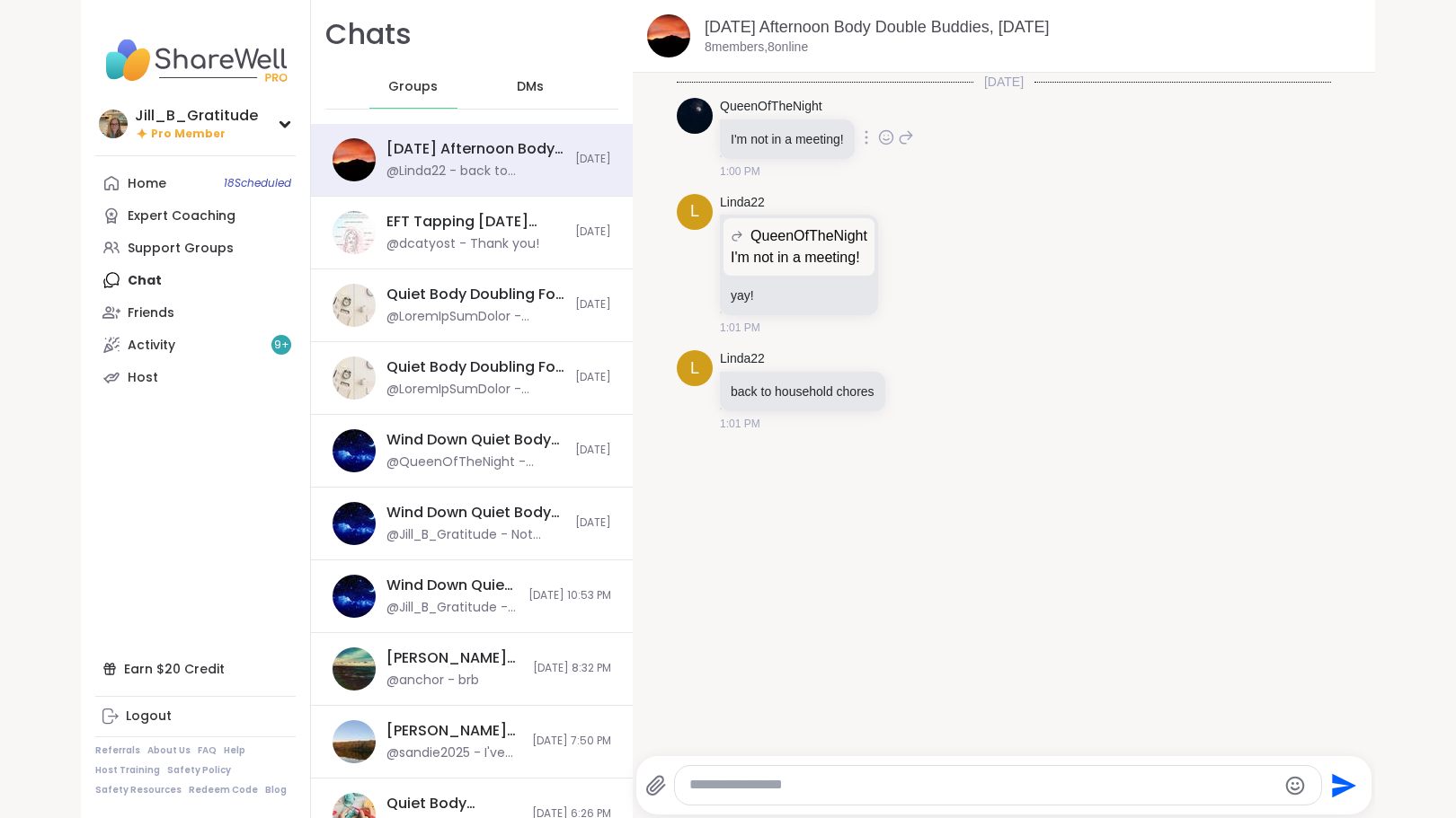
click at [886, 180] on div "QueenOfTheNight I'm not in a meeting! 1:00 PM" at bounding box center [1004, 139] width 654 height 96
click at [879, 138] on icon at bounding box center [886, 137] width 16 height 18
click at [882, 112] on div "Select Reaction: Heart" at bounding box center [886, 108] width 16 height 16
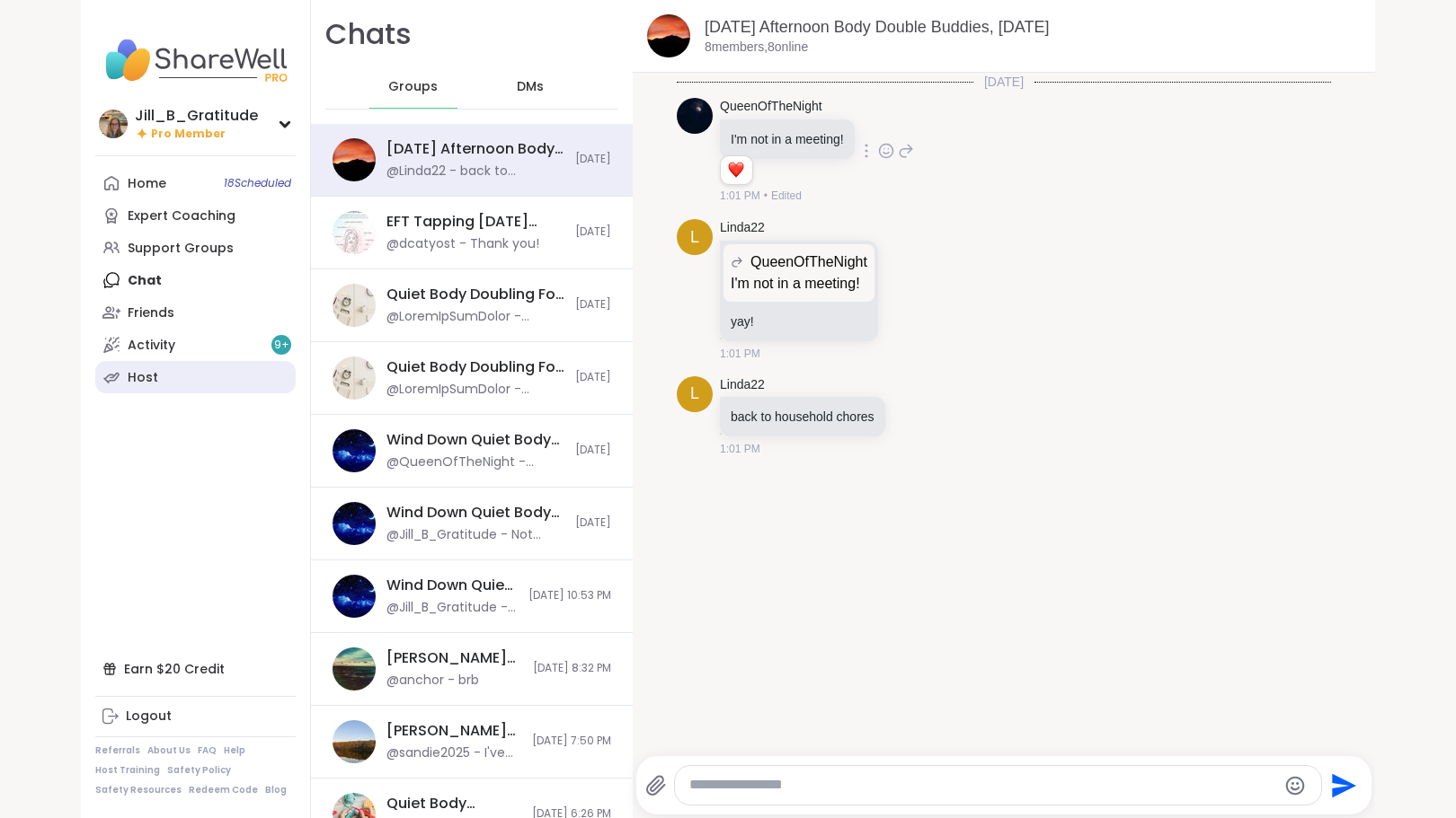
click at [120, 385] on link "Host" at bounding box center [195, 377] width 201 height 32
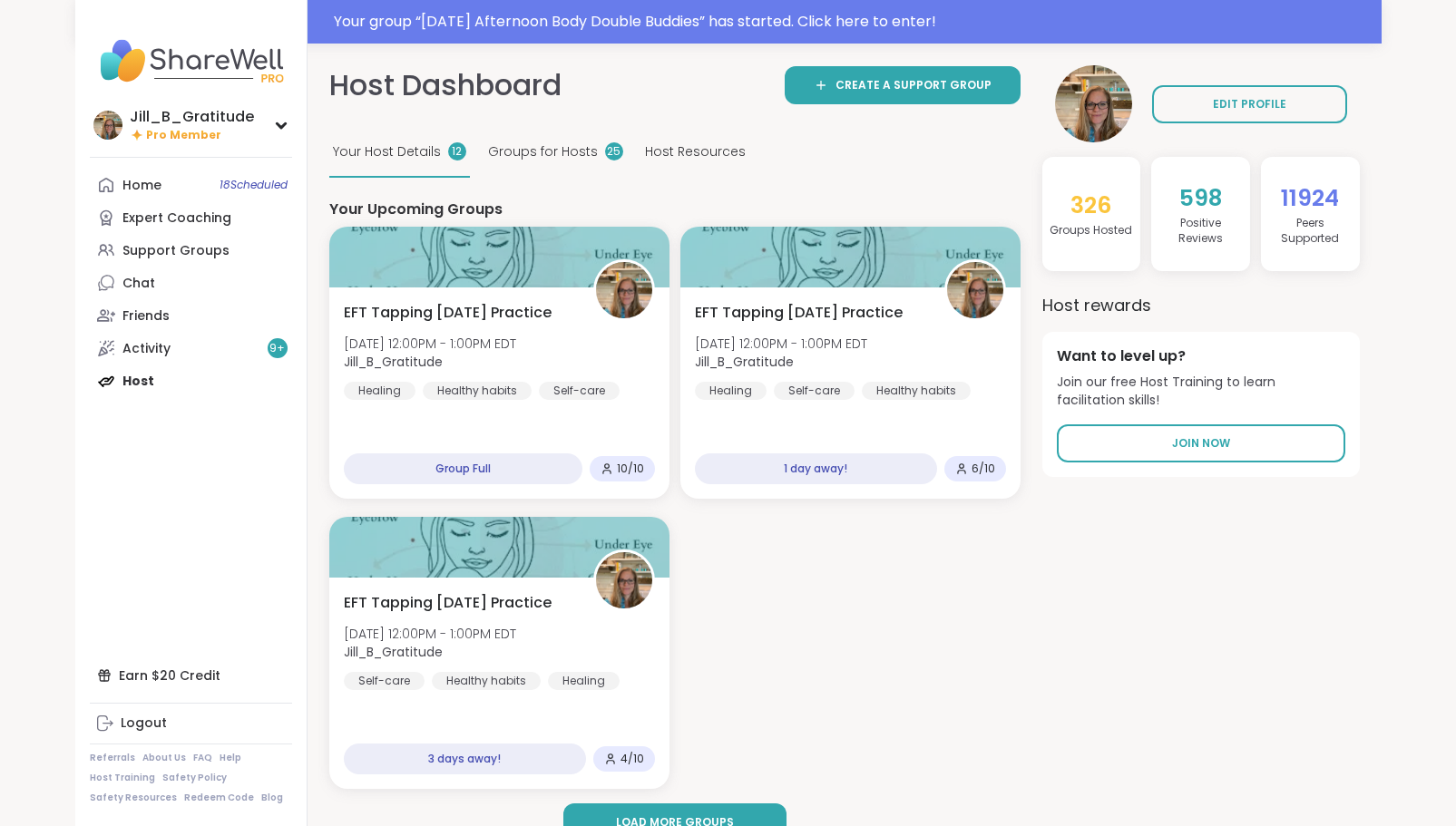
click at [169, 381] on div "Home 18 Scheduled Expert Coaching Support Groups Chat Friends Activity 9 + Host" at bounding box center [191, 283] width 202 height 228
click at [143, 382] on div "Home 18 Scheduled Expert Coaching Support Groups Chat Friends Activity 9 + Host" at bounding box center [191, 283] width 202 height 228
click at [134, 375] on div "Home 18 Scheduled Expert Coaching Support Groups Chat 1 Friends Activity 9 + Ho…" at bounding box center [191, 283] width 202 height 228
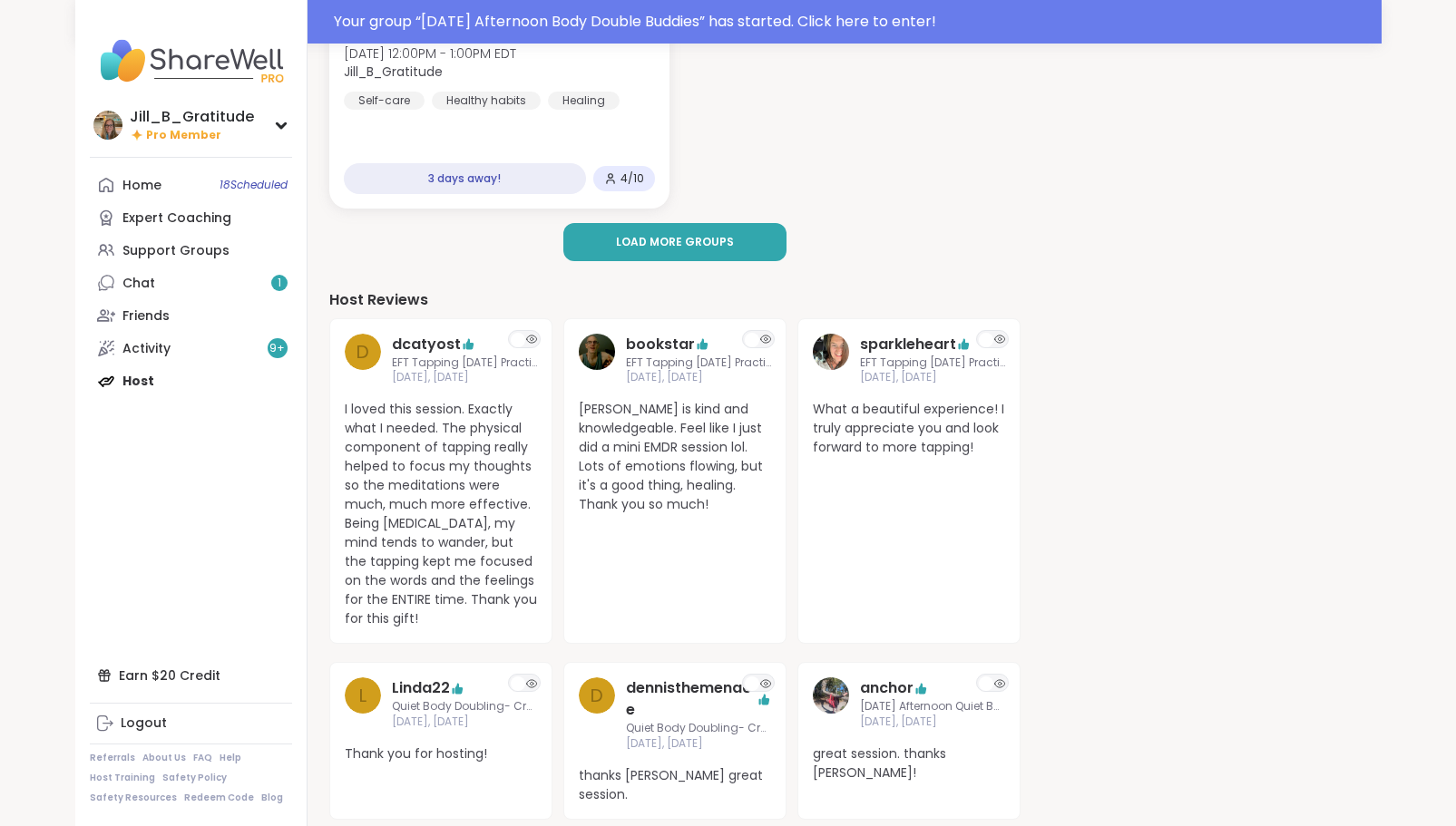
scroll to position [575, 0]
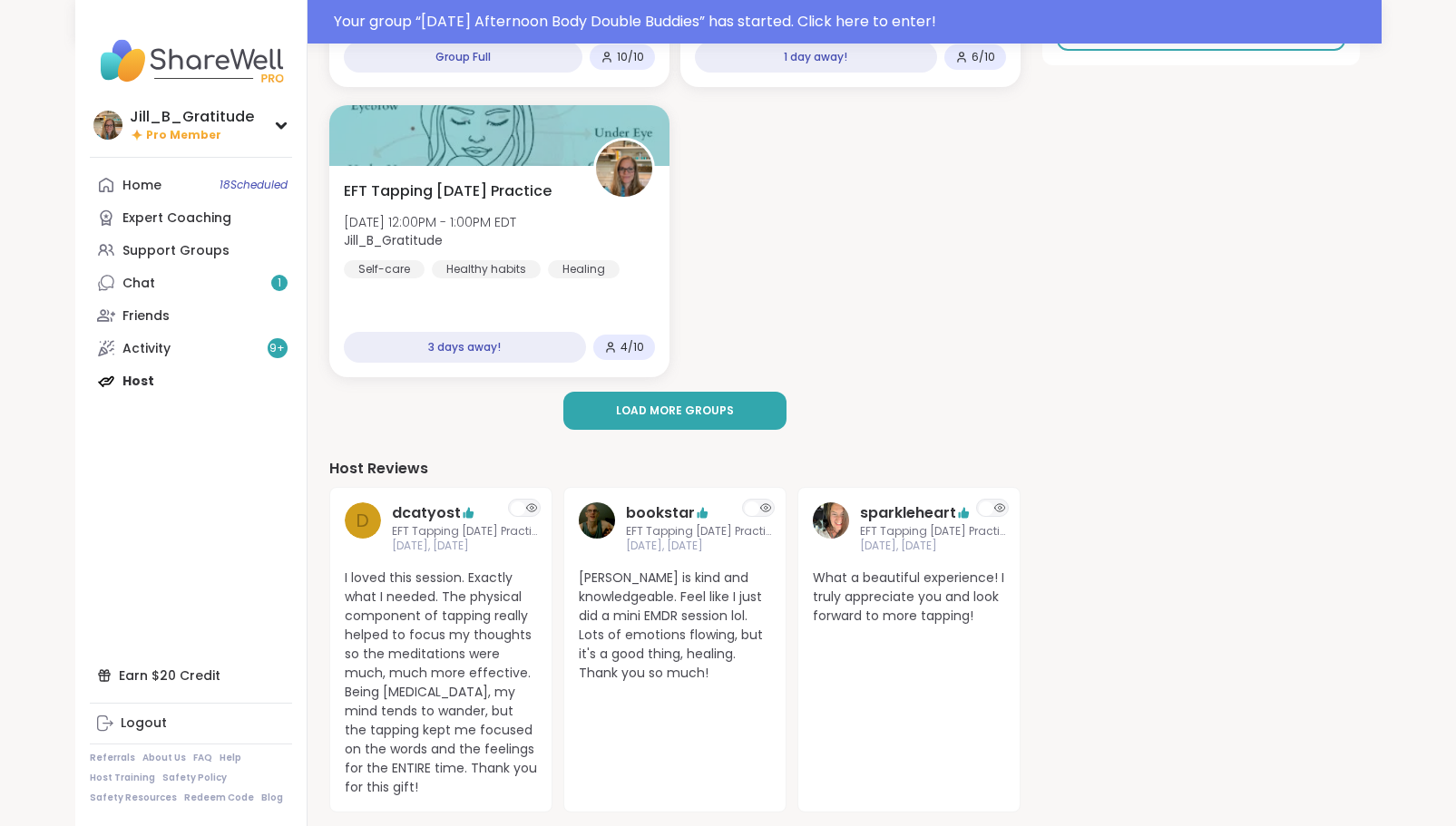
scroll to position [413, 0]
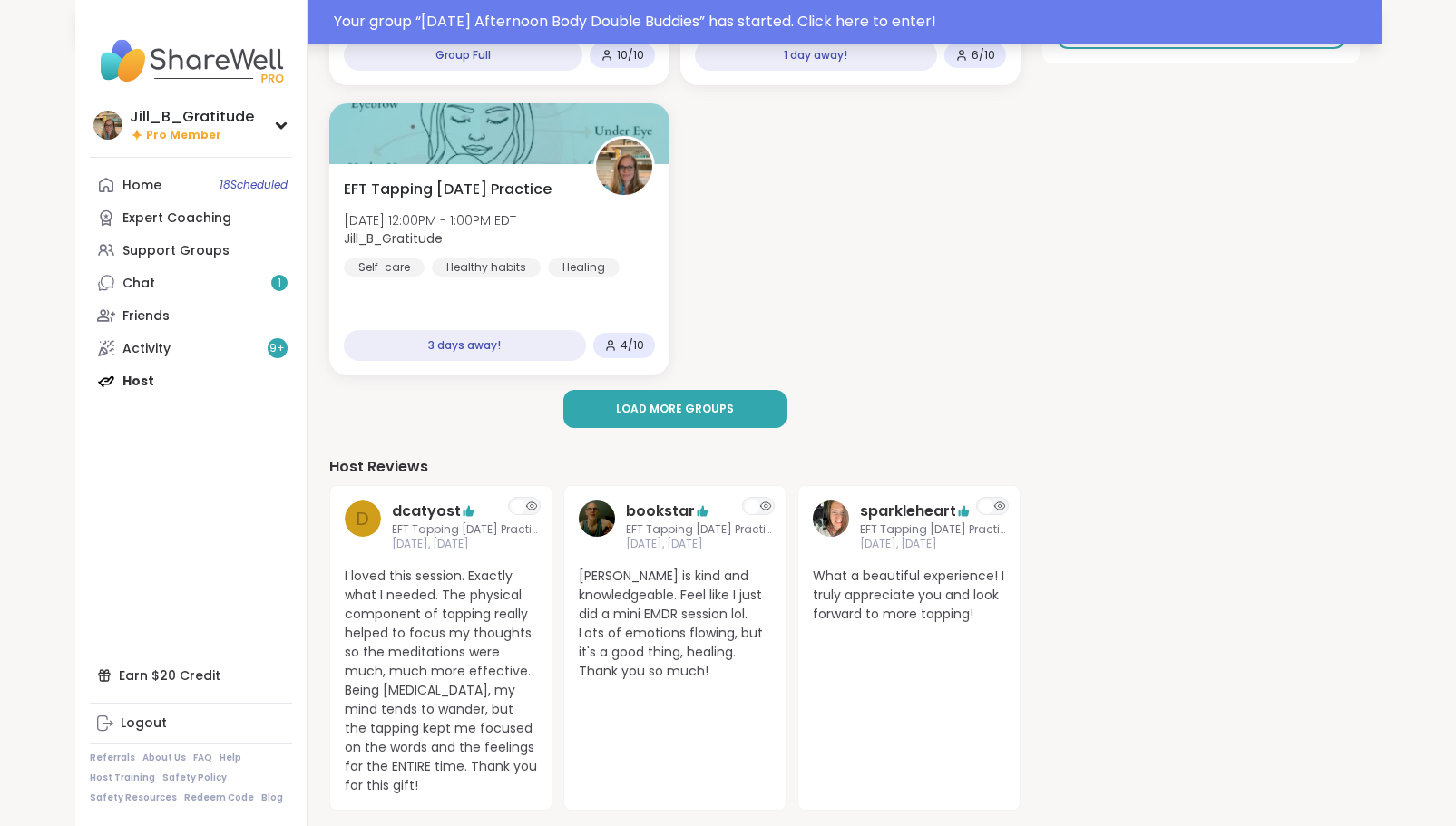
click at [848, 23] on div "Your group “ Tuesday Afternoon Body Double Buddies ” has started. Click here to…" at bounding box center [852, 21] width 1037 height 22
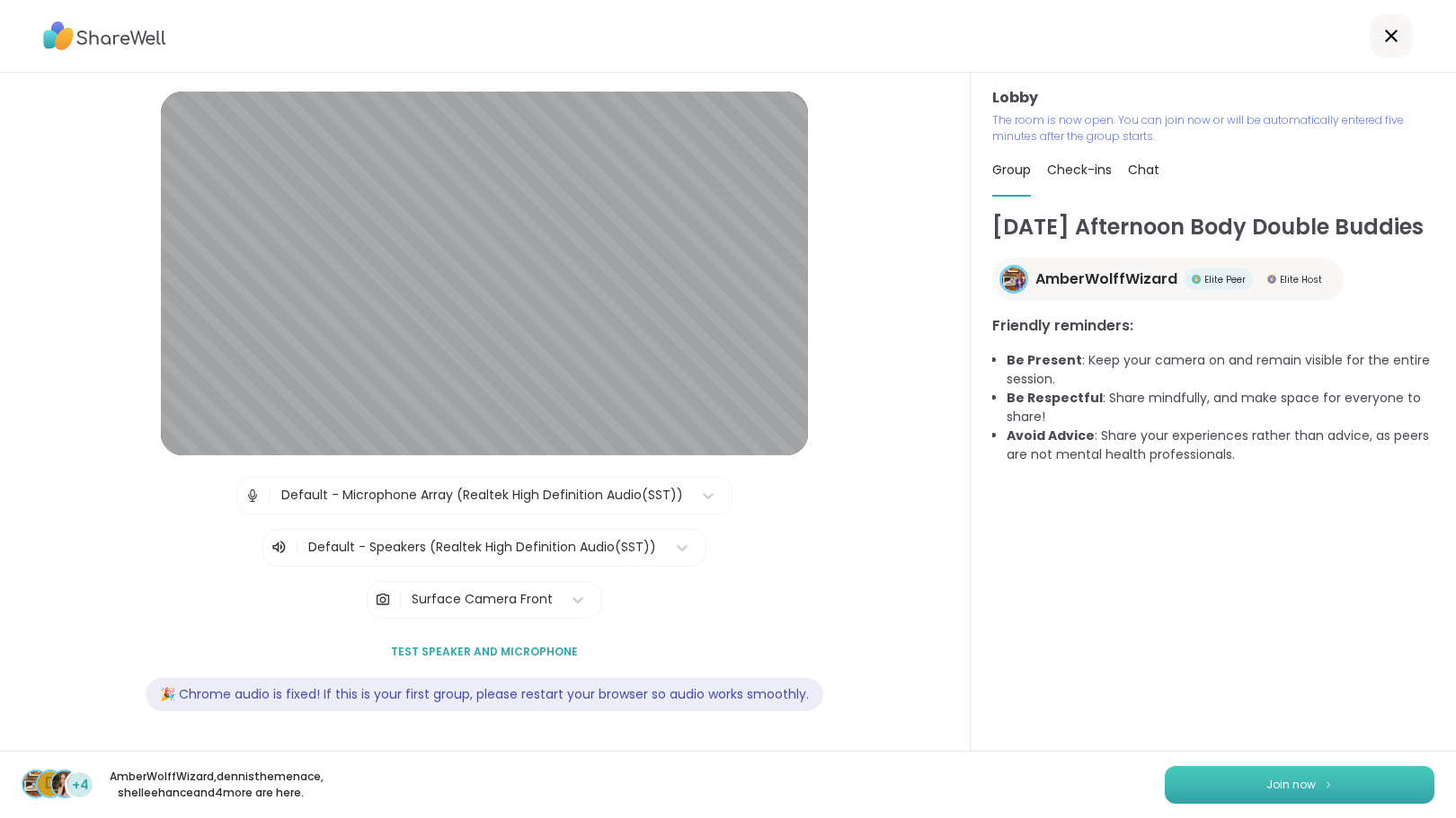
click at [1237, 782] on button "Join now" at bounding box center [1299, 786] width 270 height 38
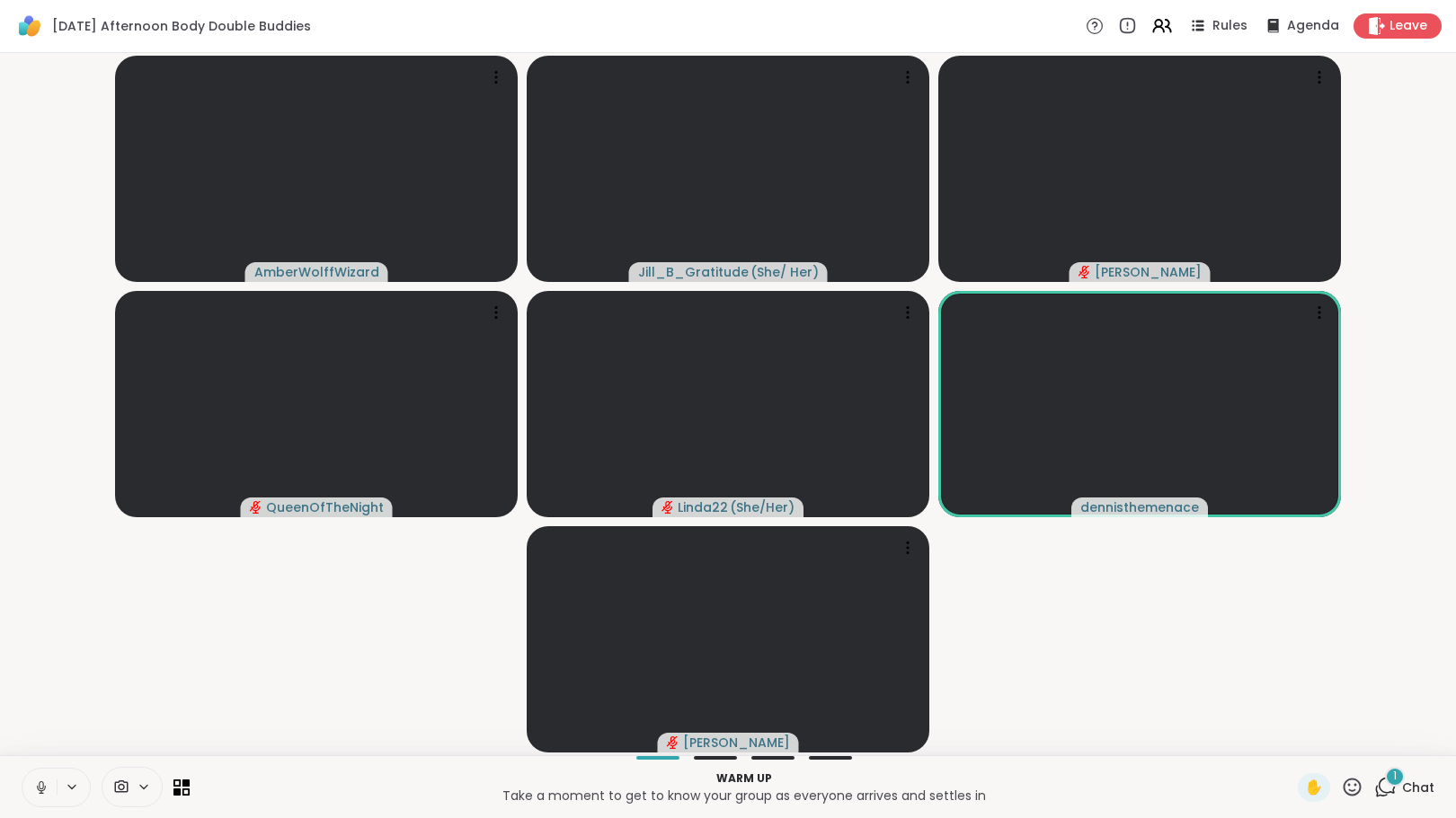
click at [1393, 773] on span "1" at bounding box center [1395, 776] width 4 height 15
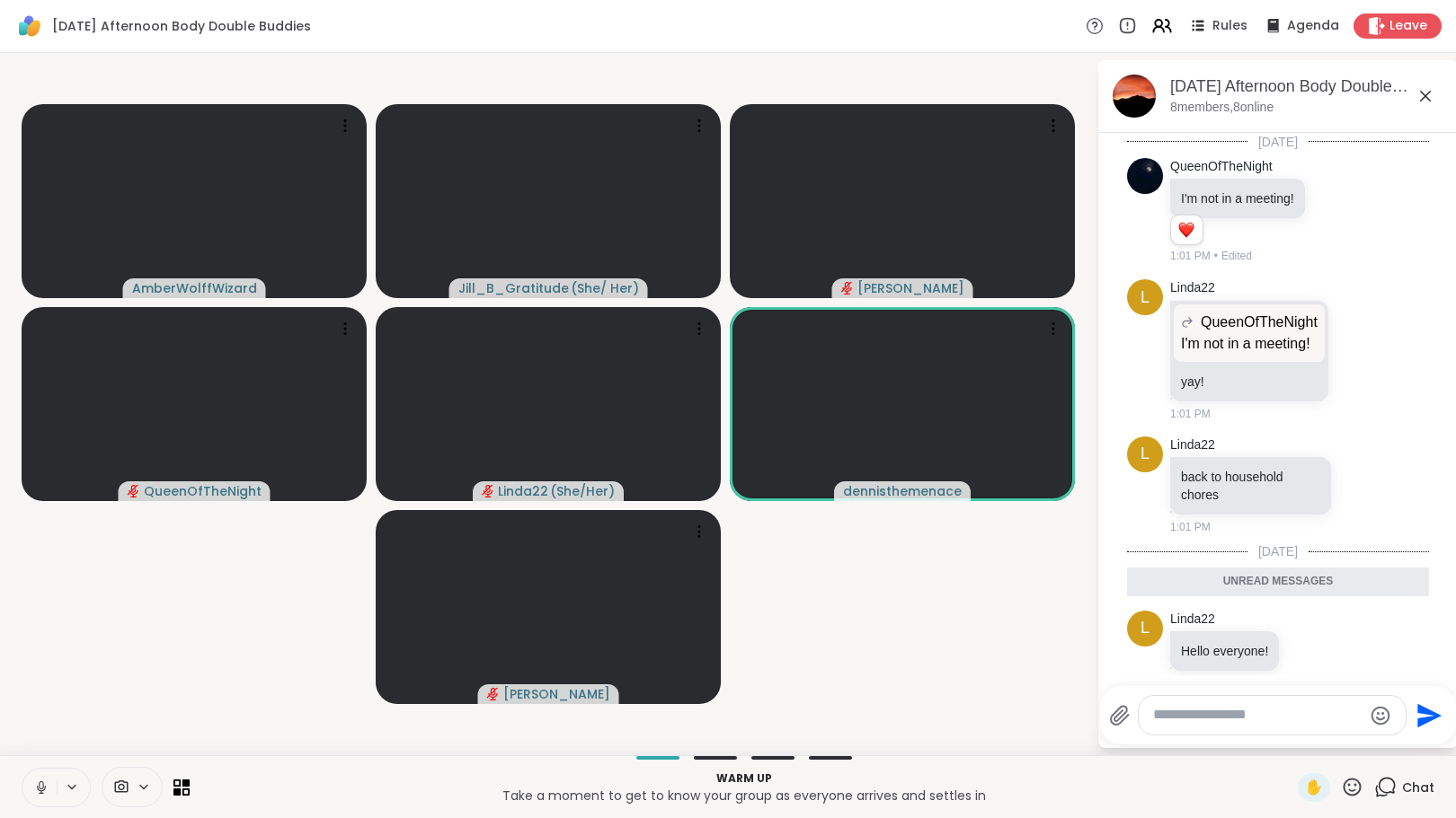
scroll to position [24, 0]
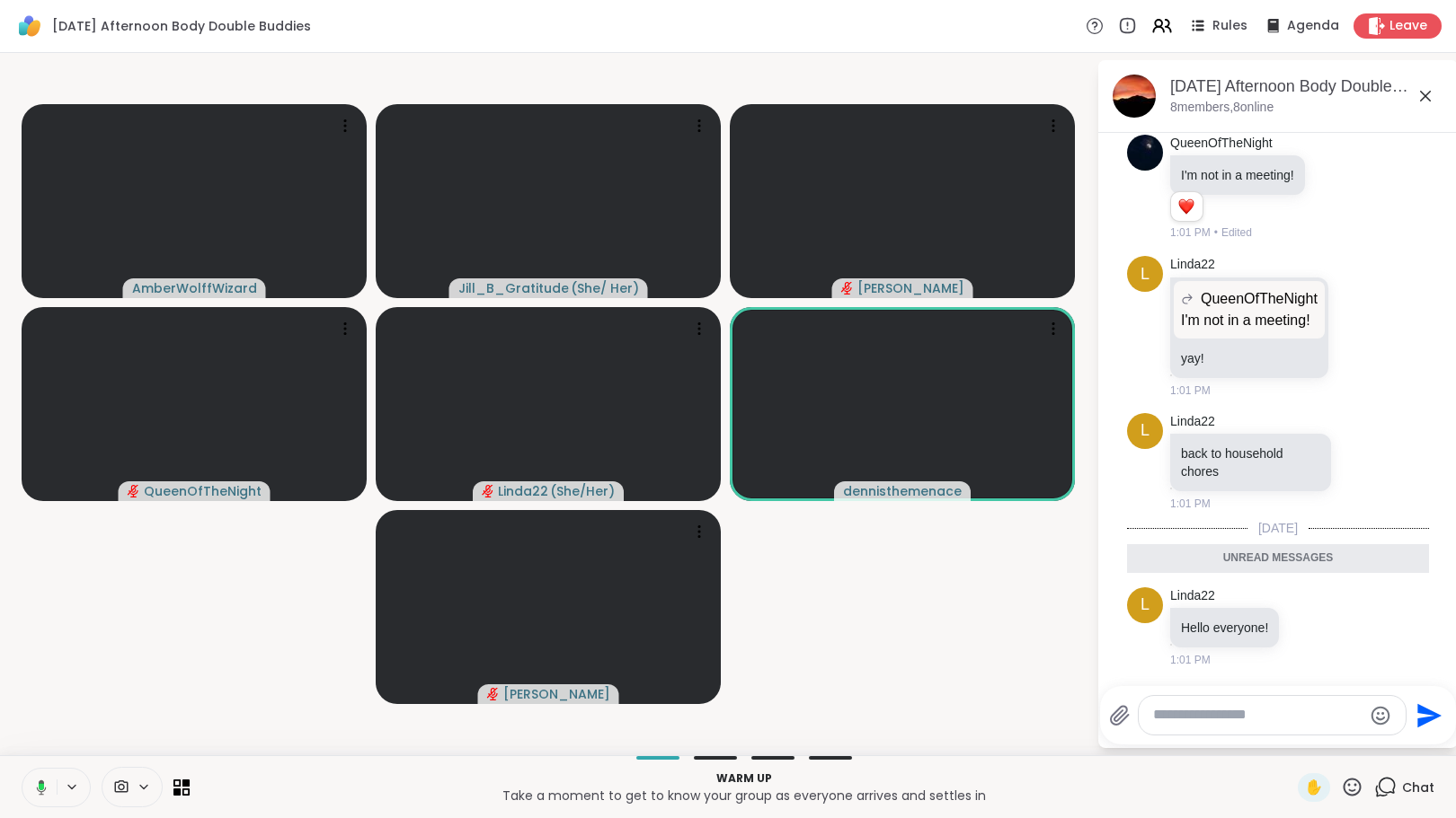
click at [40, 784] on icon at bounding box center [42, 788] width 6 height 8
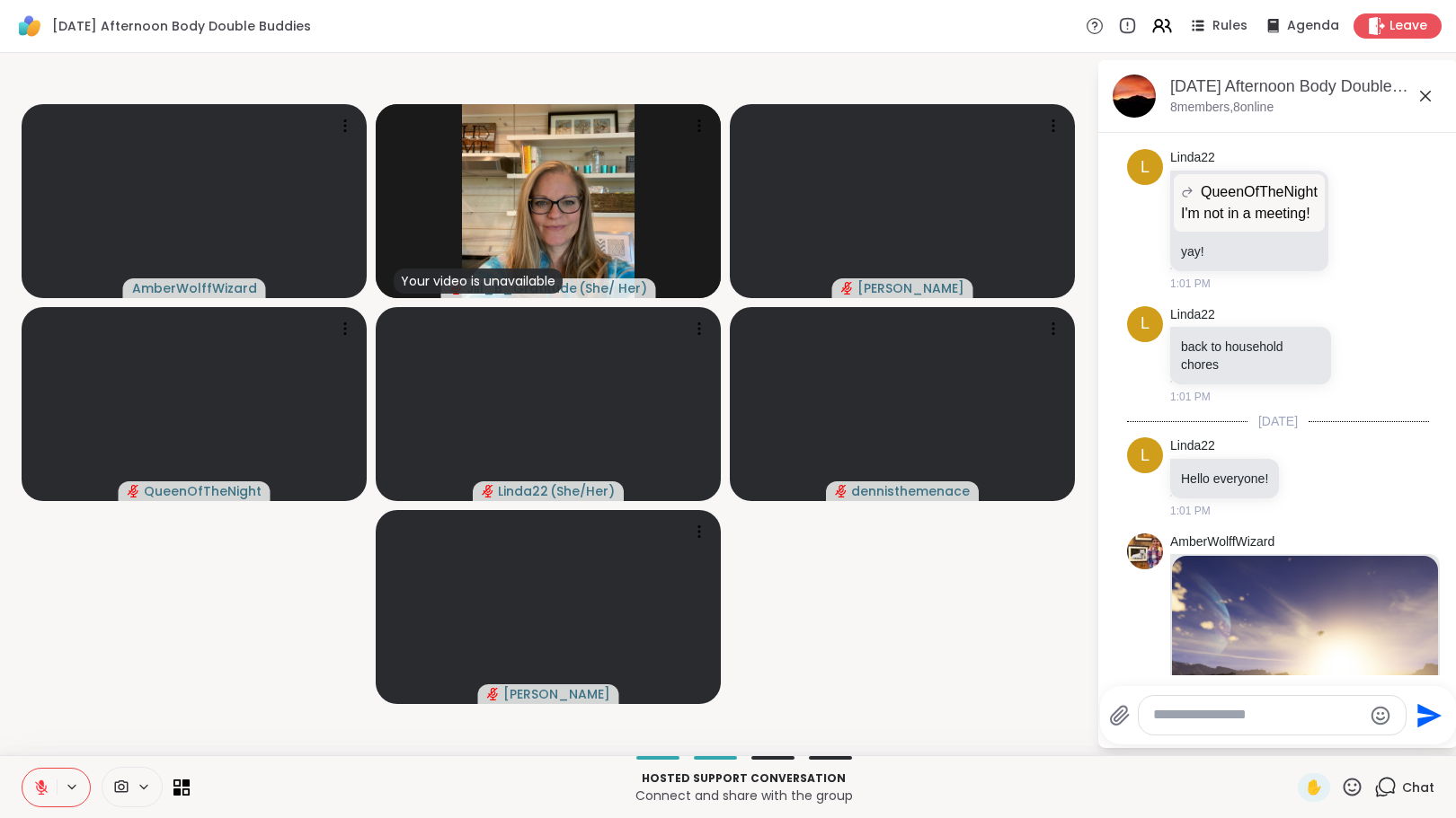
scroll to position [173, 0]
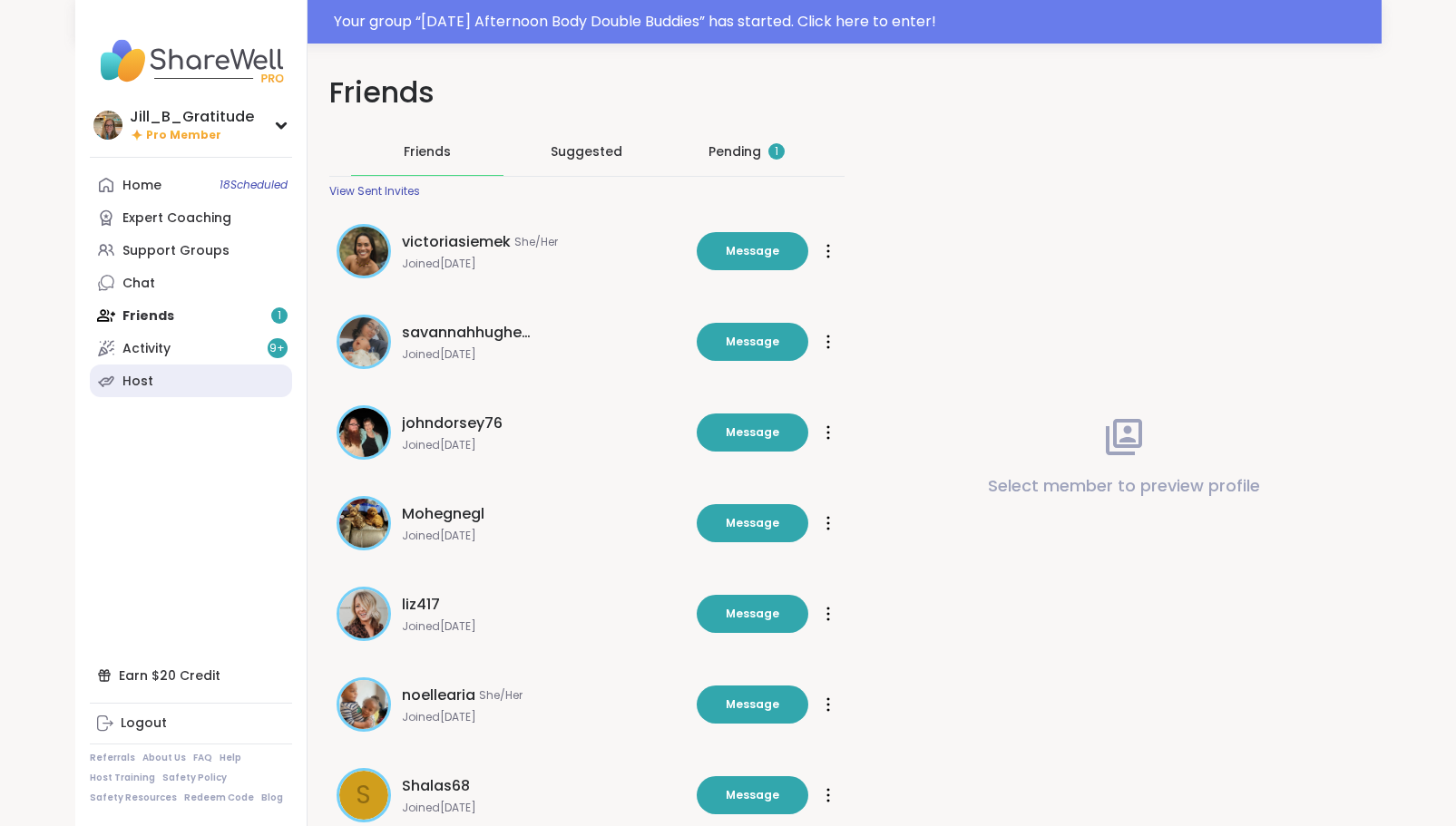
click at [178, 392] on link "Host" at bounding box center [191, 381] width 202 height 33
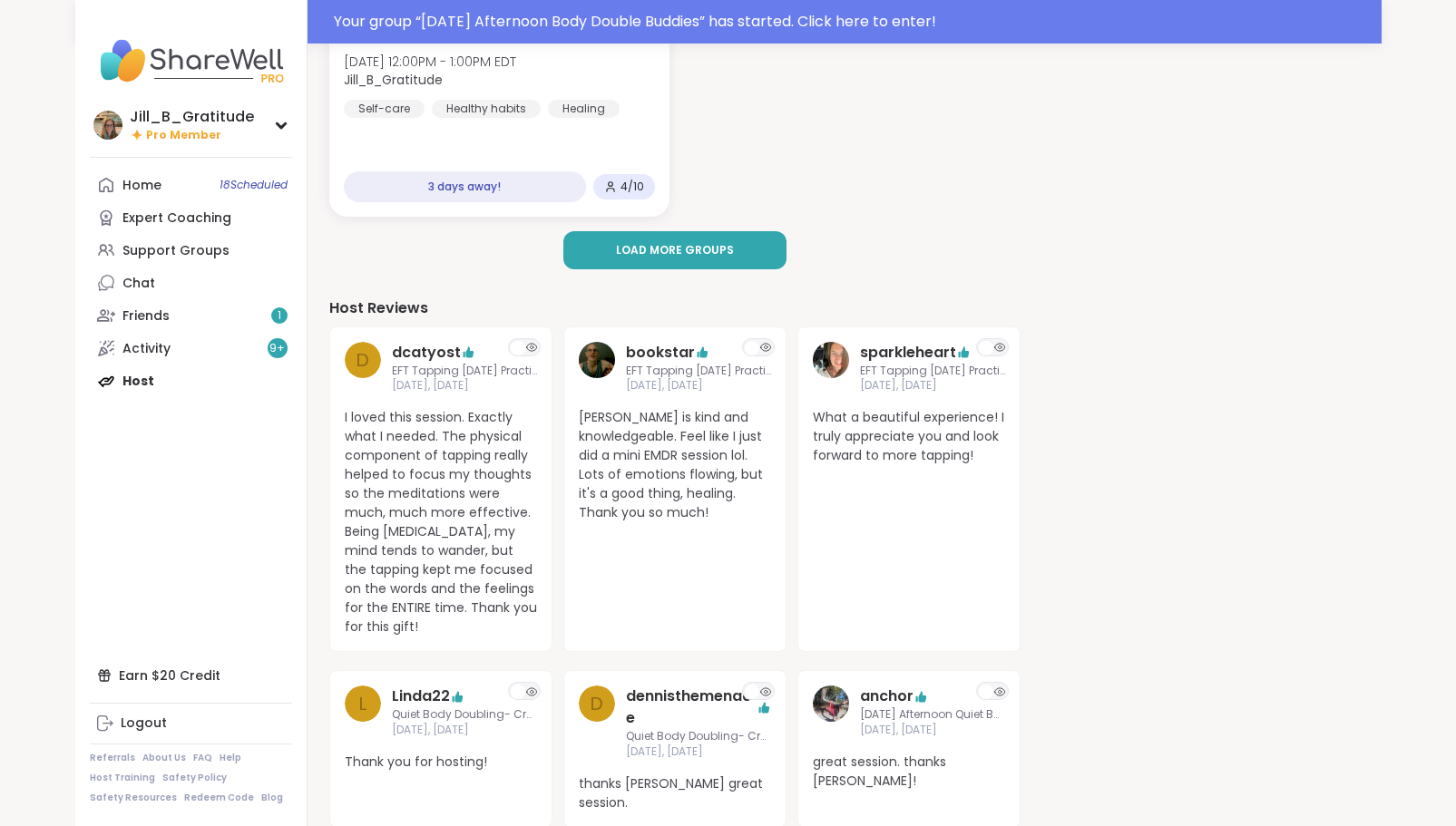
scroll to position [600, 0]
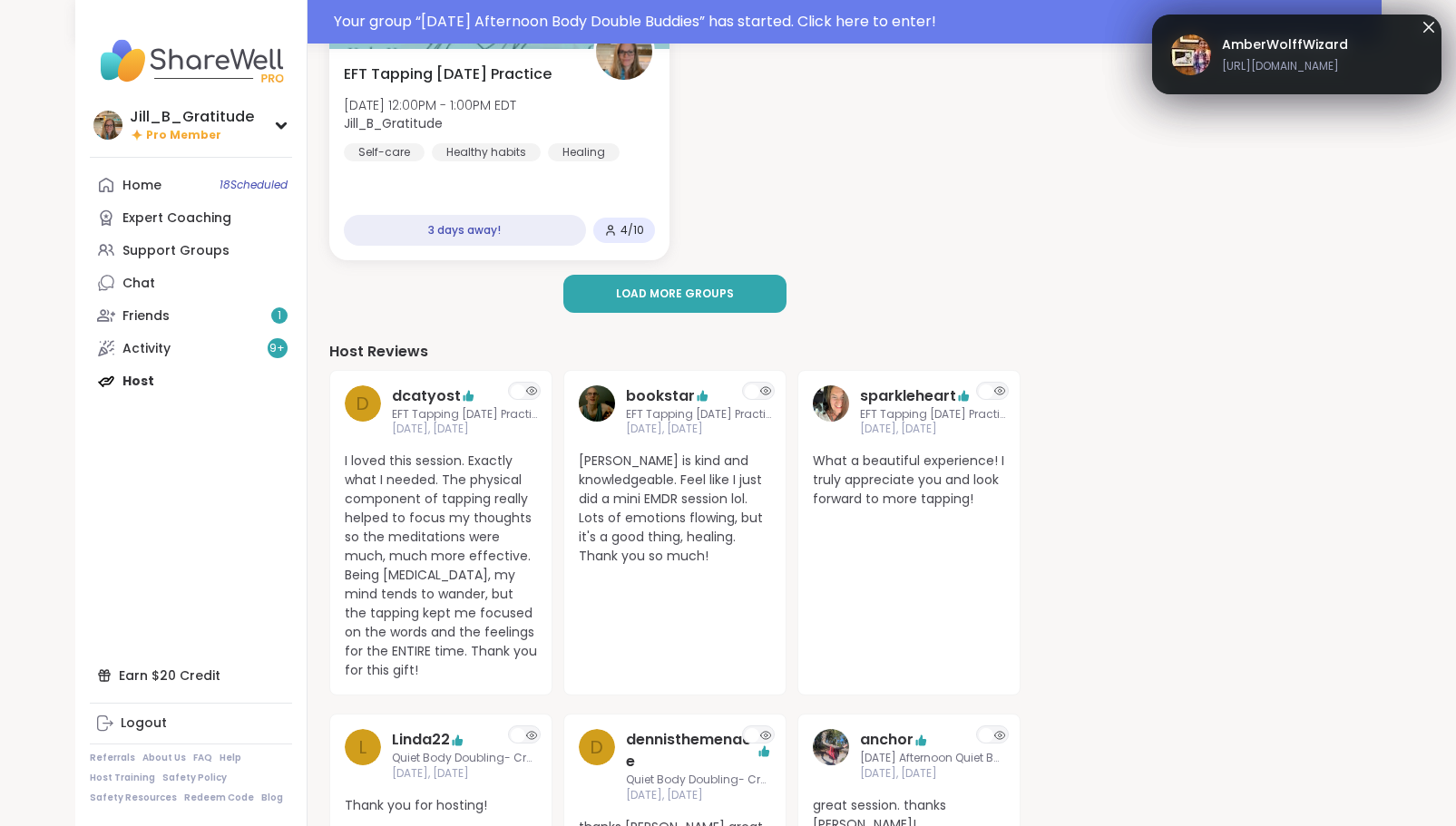
scroll to position [534, 0]
